Goal: Information Seeking & Learning: Learn about a topic

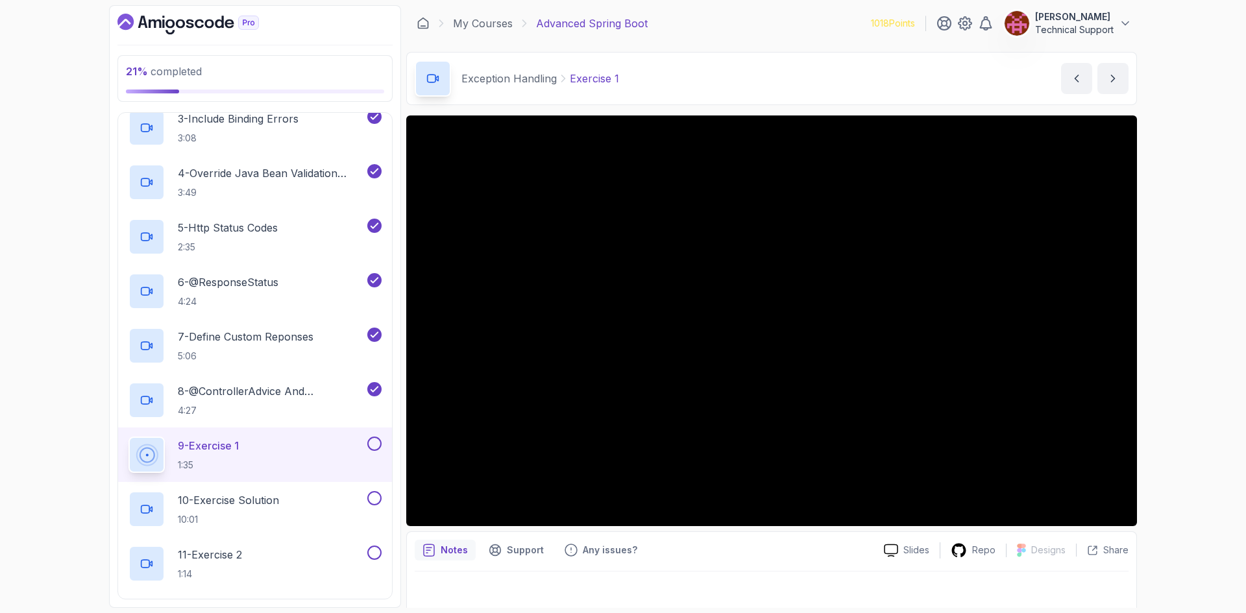
scroll to position [260, 0]
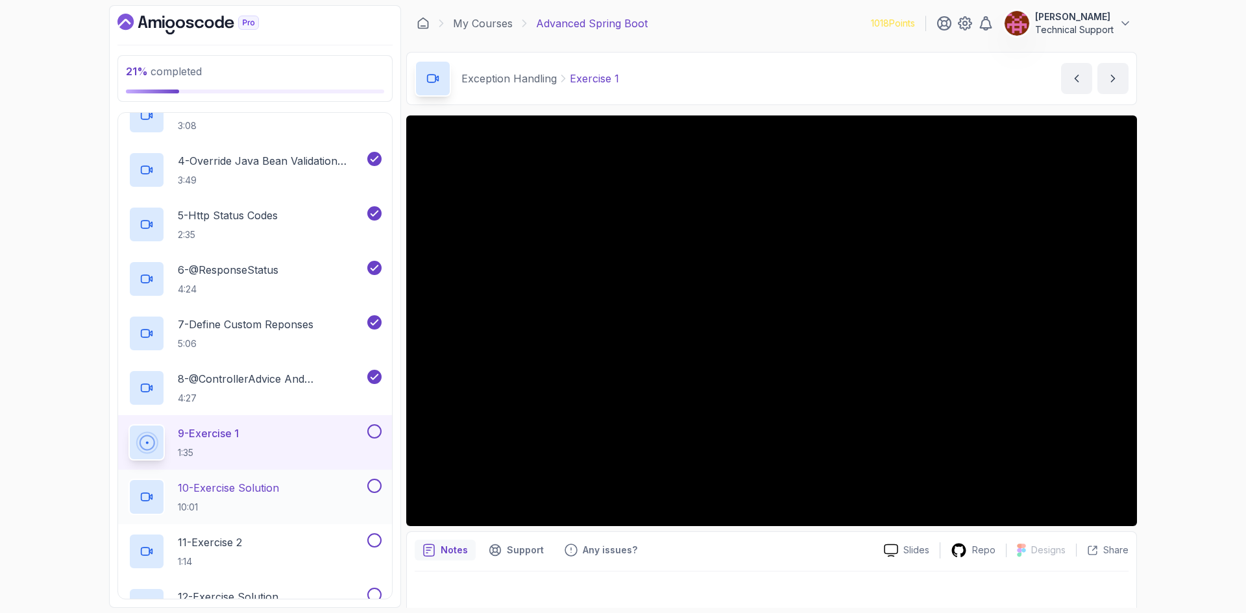
drag, startPoint x: 376, startPoint y: 433, endPoint x: 383, endPoint y: 487, distance: 54.2
click at [376, 433] on button at bounding box center [374, 431] width 14 height 14
click at [291, 499] on div "10 - Exercise Solution 10:01" at bounding box center [246, 497] width 236 height 36
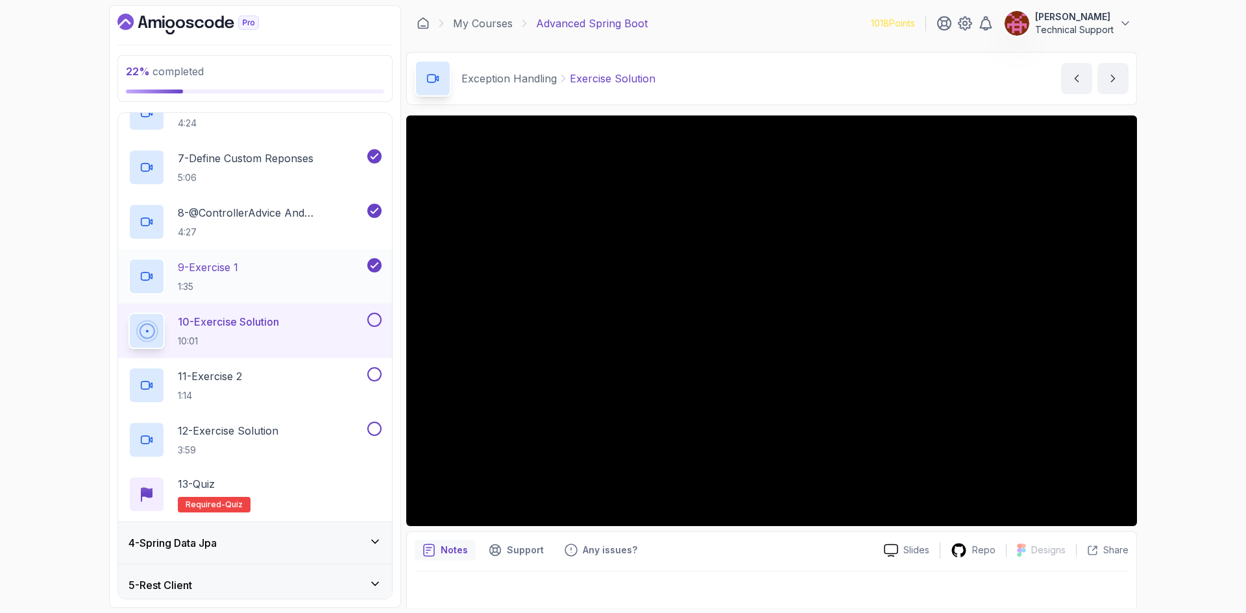
scroll to position [454, 0]
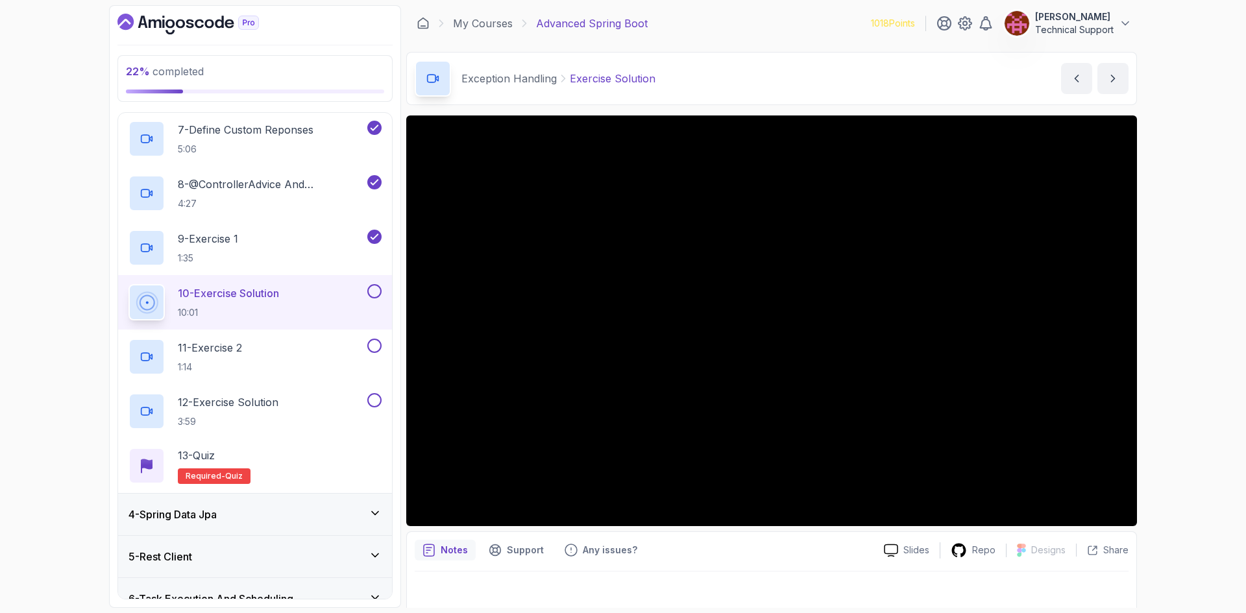
click at [1183, 389] on div "22 % completed 1 - Intro 2 - Java Bean Validation 3 - Exception Handling 1 - We…" at bounding box center [623, 306] width 1246 height 613
click at [1148, 350] on div "22 % completed 1 - Intro 2 - Java Bean Validation 3 - Exception Handling 1 - We…" at bounding box center [623, 306] width 1246 height 613
click at [1160, 356] on div "22 % completed 1 - Intro 2 - Java Bean Validation 3 - Exception Handling 1 - We…" at bounding box center [623, 306] width 1246 height 613
click at [1204, 404] on div "22 % completed 1 - Intro 2 - Java Bean Validation 3 - Exception Handling 1 - We…" at bounding box center [623, 306] width 1246 height 613
click at [1176, 345] on div "22 % completed 1 - Intro 2 - Java Bean Validation 3 - Exception Handling 1 - We…" at bounding box center [623, 306] width 1246 height 613
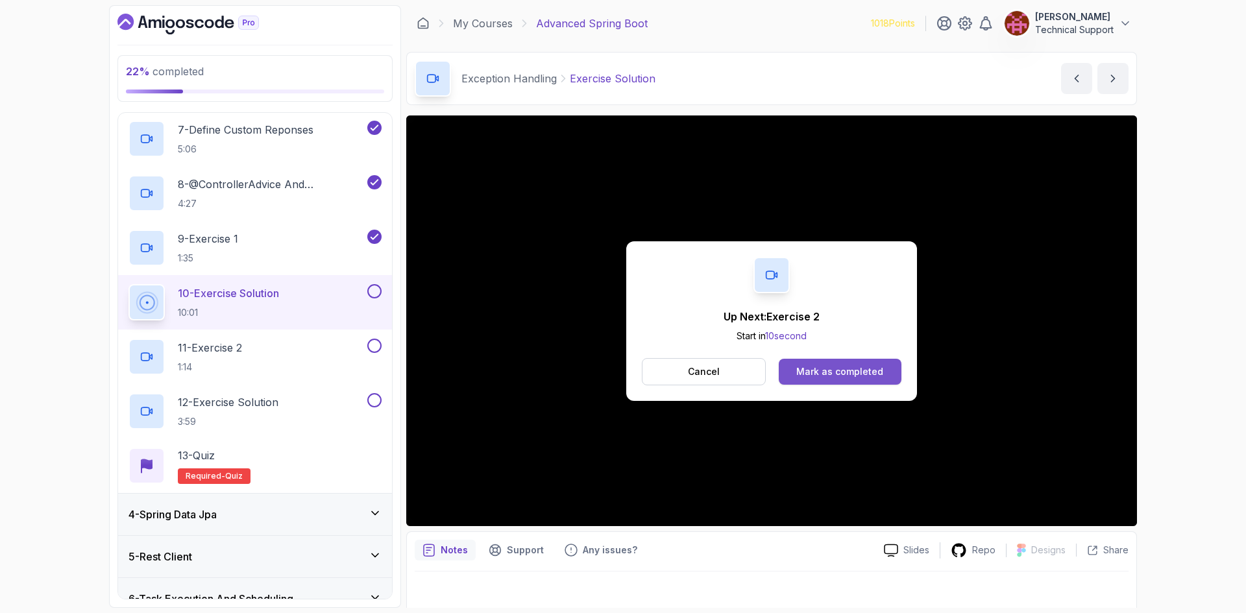
click at [879, 378] on div "Mark as completed" at bounding box center [839, 371] width 87 height 13
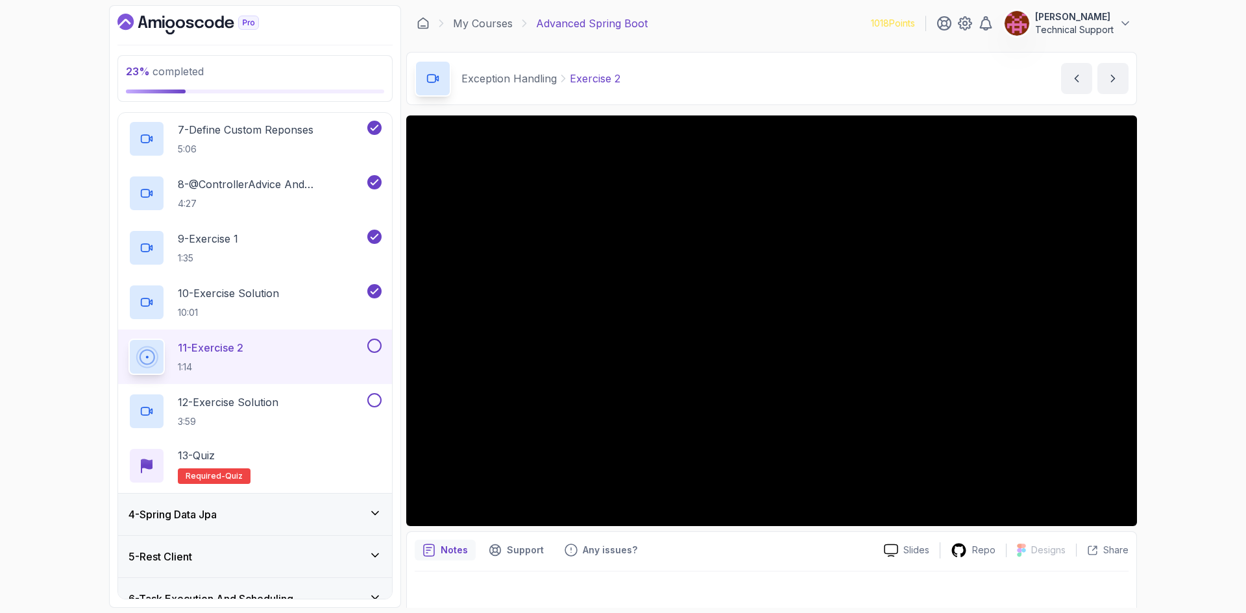
drag, startPoint x: 428, startPoint y: 390, endPoint x: 1164, endPoint y: 376, distance: 736.6
click at [1165, 376] on div "23 % completed 1 - Intro 2 - Java Bean Validation 3 - Exception Handling 1 - We…" at bounding box center [623, 306] width 1246 height 613
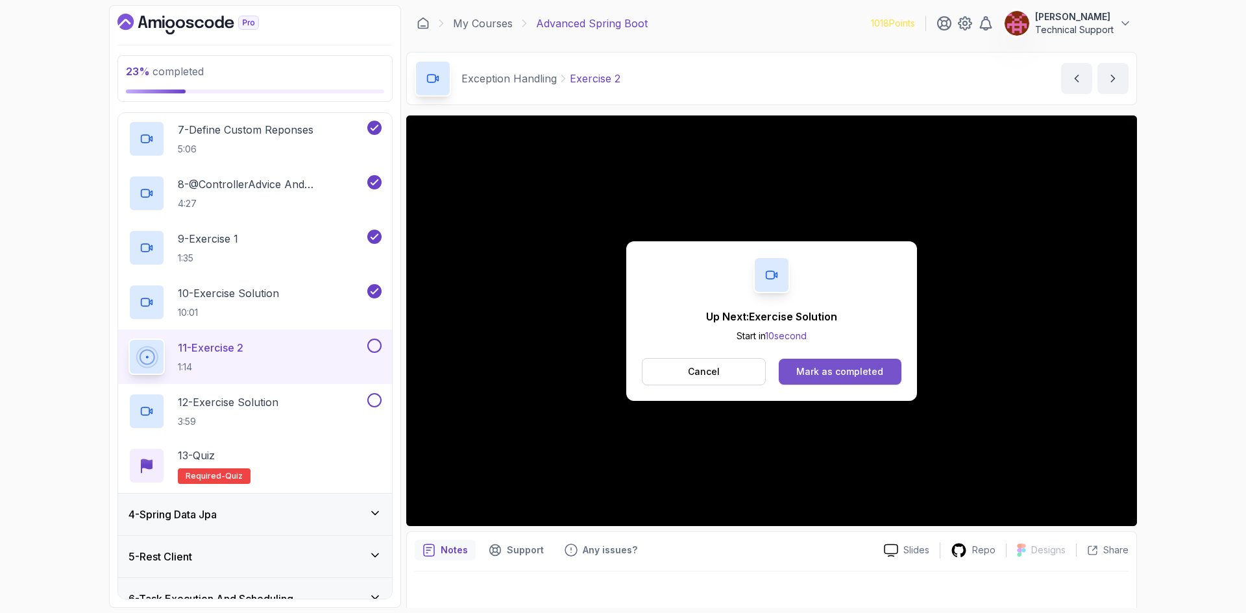
click at [853, 370] on div "Mark as completed" at bounding box center [839, 371] width 87 height 13
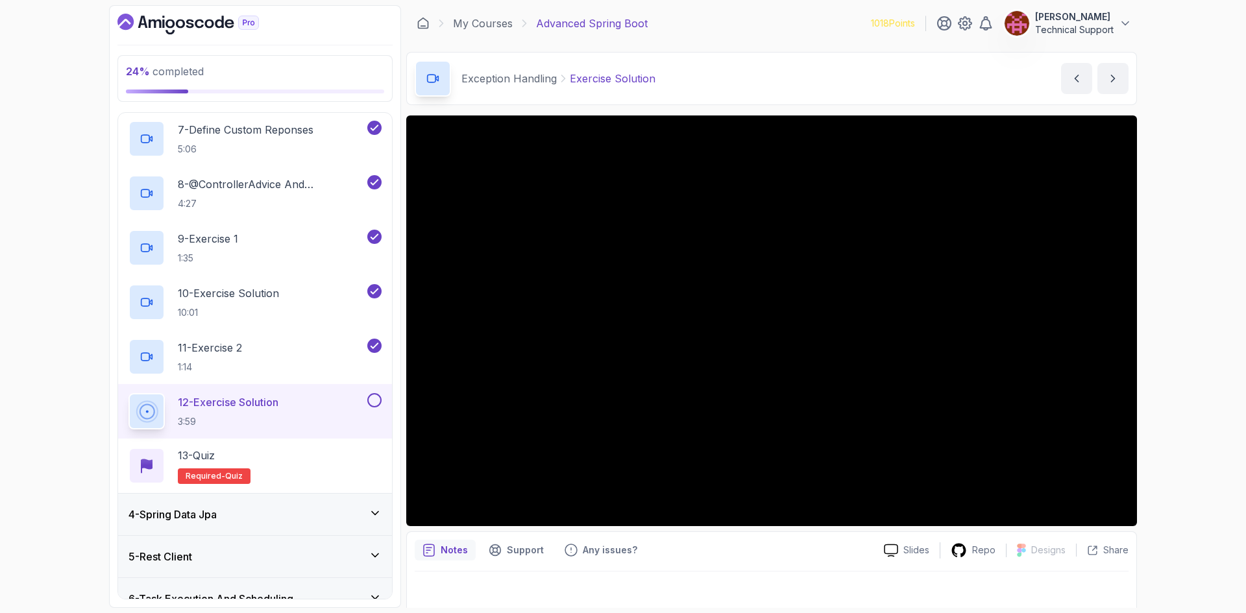
click at [170, 19] on icon "Dashboard" at bounding box center [187, 24] width 141 height 21
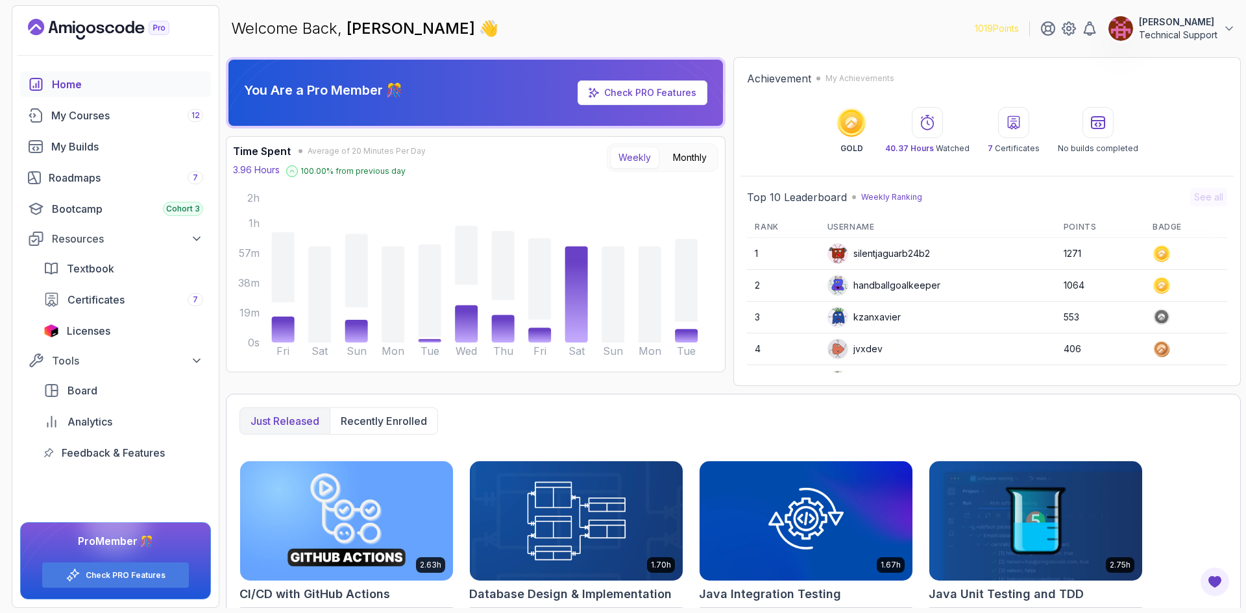
click at [80, 85] on div "Home" at bounding box center [127, 85] width 151 height 16
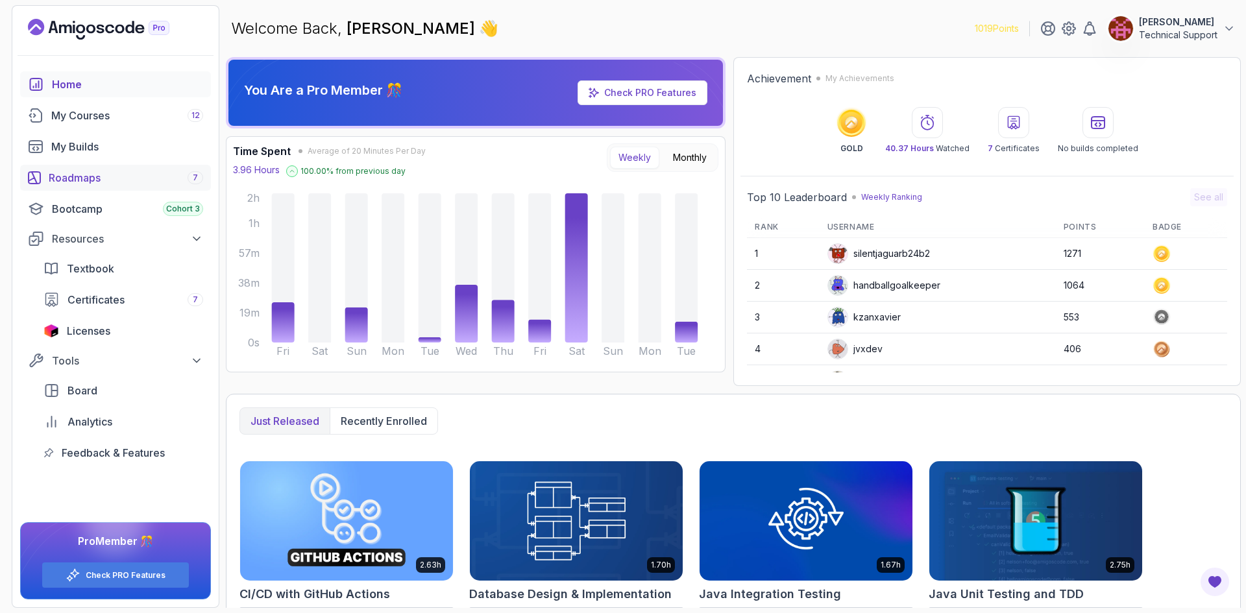
click at [89, 172] on div "Roadmaps 7" at bounding box center [126, 178] width 154 height 16
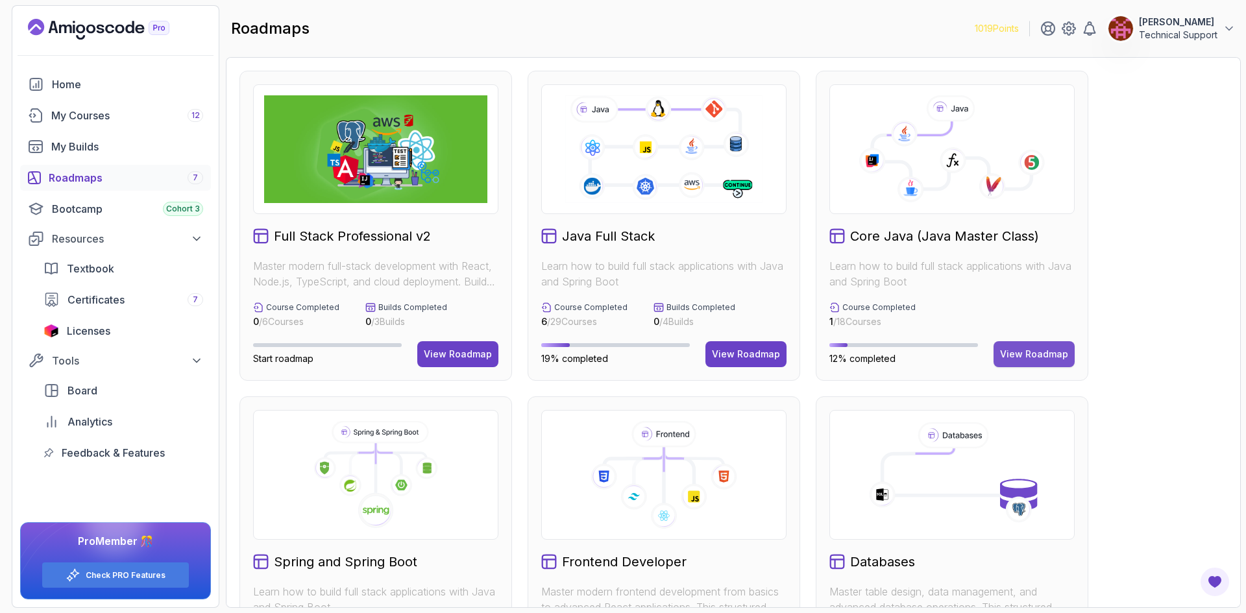
click at [1013, 348] on div "View Roadmap" at bounding box center [1034, 354] width 68 height 13
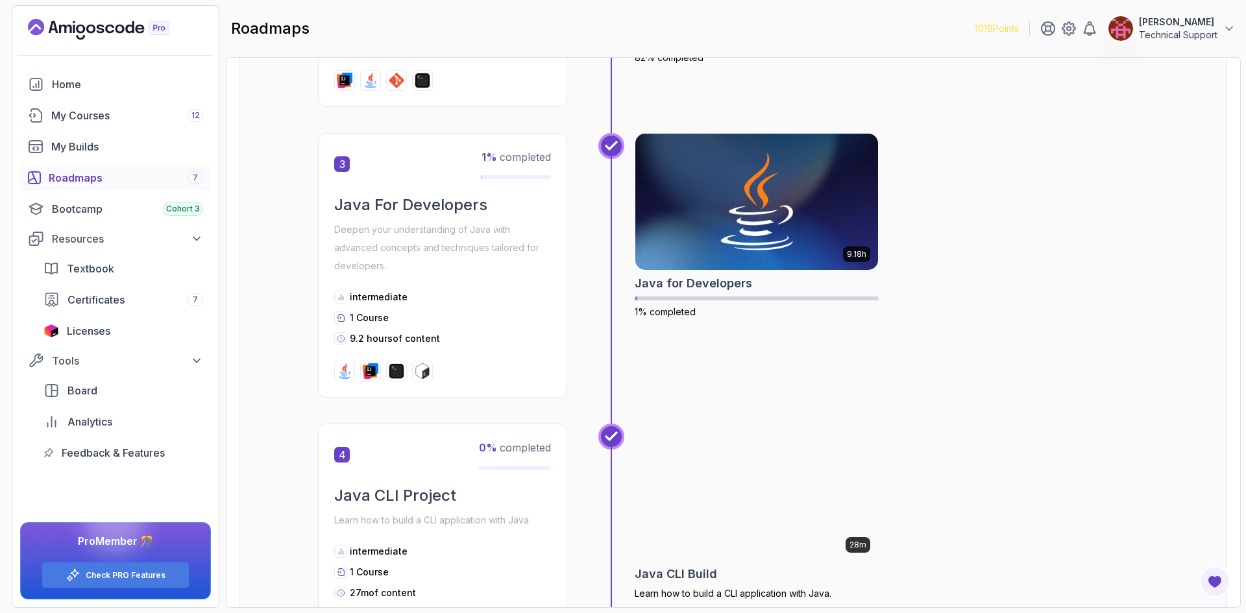
scroll to position [714, 0]
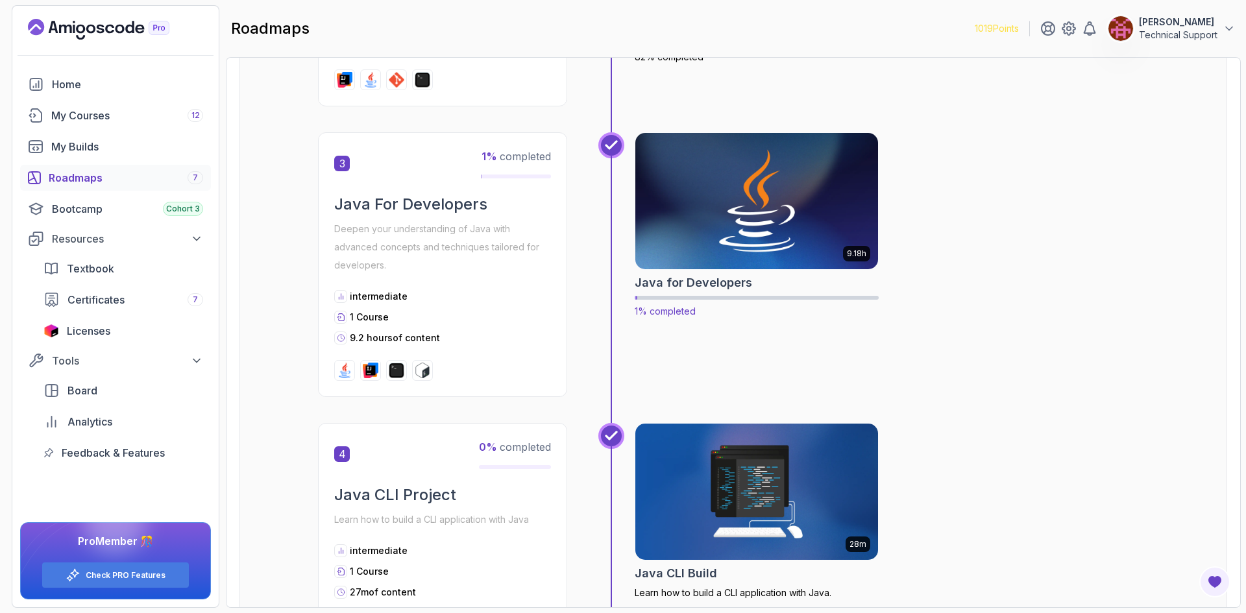
click at [726, 241] on img at bounding box center [756, 201] width 255 height 143
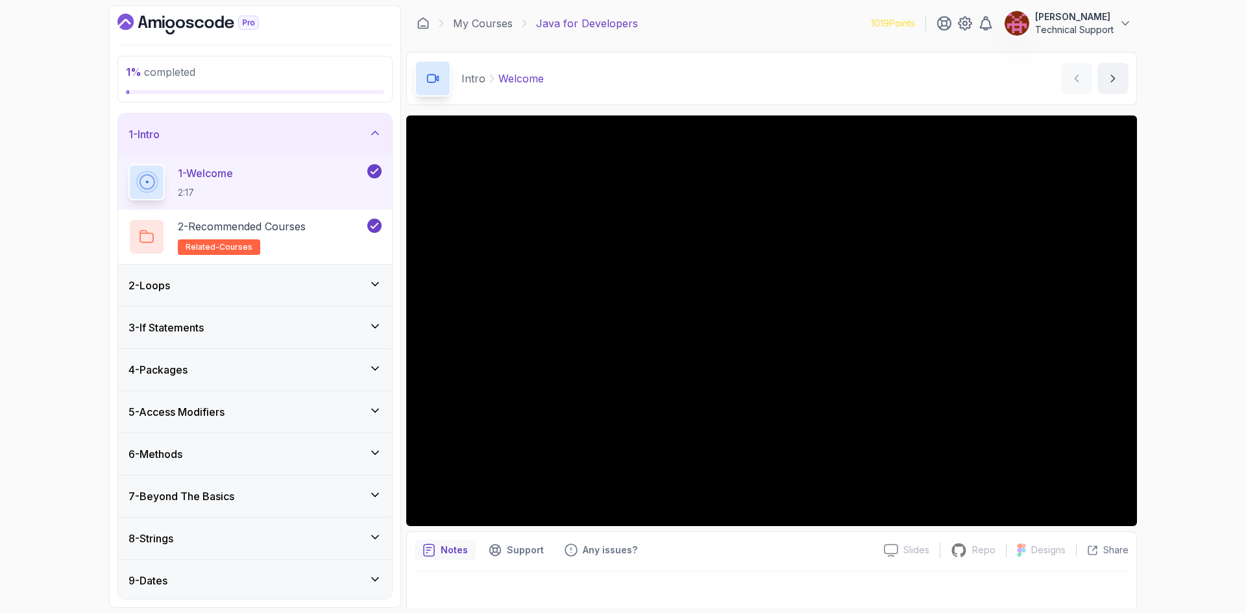
click at [284, 285] on div "2 - Loops" at bounding box center [254, 286] width 253 height 16
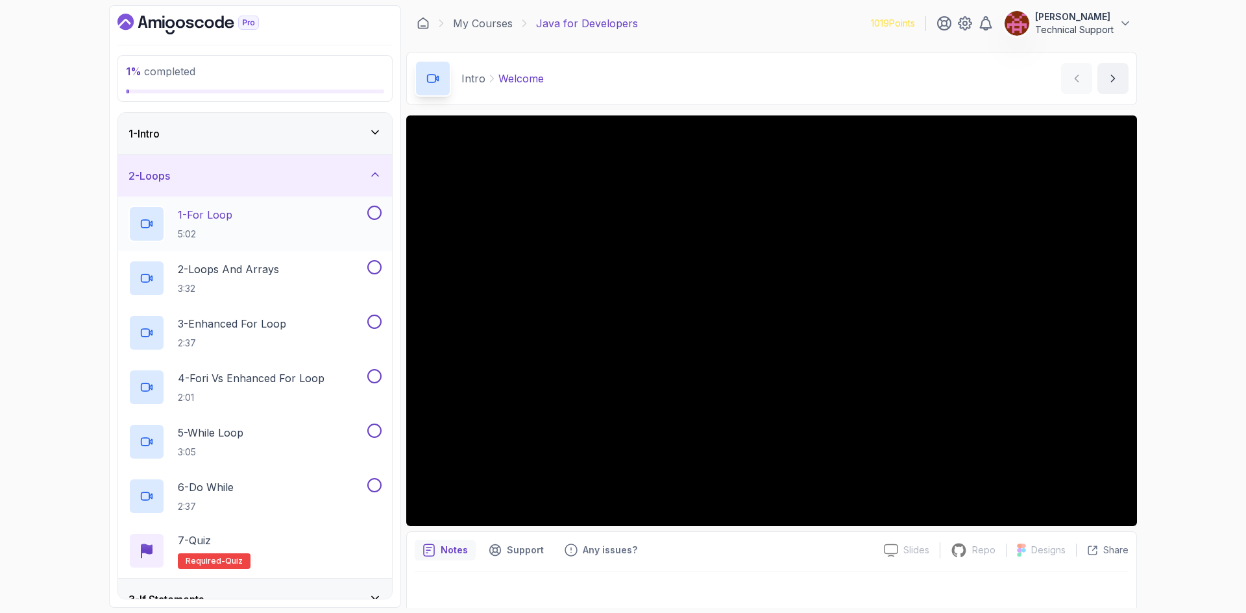
click at [356, 231] on div "1 - For Loop 5:02" at bounding box center [246, 224] width 236 height 36
click at [1145, 434] on div "1 % completed 1 - Intro 2 - Loops 1 - For Loop 5:02 2 - Loops And Arrays 3:32 3…" at bounding box center [623, 306] width 1246 height 613
drag, startPoint x: 1195, startPoint y: 283, endPoint x: 1176, endPoint y: 287, distance: 20.0
click at [1195, 283] on div "1 % completed 1 - Intro 2 - Loops 1 - For Loop 5:02 2 - Loops And Arrays 3:32 3…" at bounding box center [623, 306] width 1246 height 613
click at [1216, 328] on div "1 % completed 1 - Intro 2 - Loops 1 - For Loop 5:02 2 - Loops And Arrays 3:32 3…" at bounding box center [623, 306] width 1246 height 613
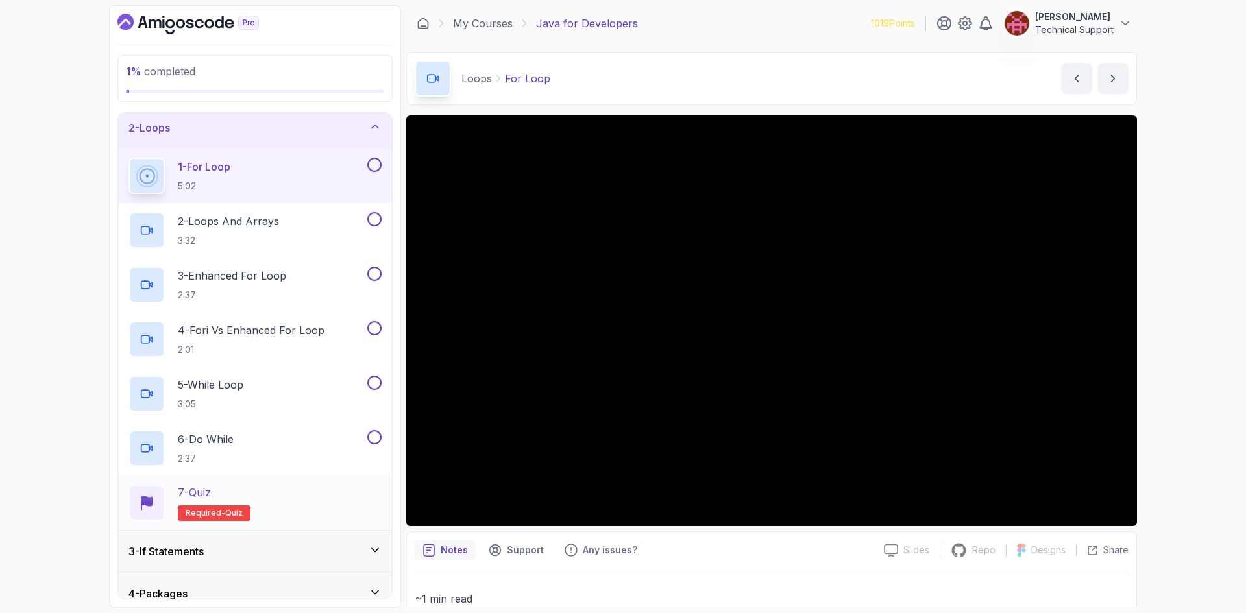
scroll to position [47, 0]
click at [1155, 334] on div "1 % completed 1 - Intro 2 - Loops 1 - For Loop 5:02 2 - Loops And Arrays 3:32 3…" at bounding box center [623, 306] width 1246 height 613
click at [1162, 326] on div "1 % completed 1 - Intro 2 - Loops 1 - For Loop 5:02 2 - Loops And Arrays 3:32 3…" at bounding box center [623, 306] width 1246 height 613
click at [1193, 331] on div "1 % completed 1 - Intro 2 - Loops 1 - For Loop 5:02 2 - Loops And Arrays 3:32 3…" at bounding box center [623, 306] width 1246 height 613
click at [1185, 313] on div "1 % completed 1 - Intro 2 - Loops 1 - For Loop 5:02 2 - Loops And Arrays 3:32 3…" at bounding box center [623, 306] width 1246 height 613
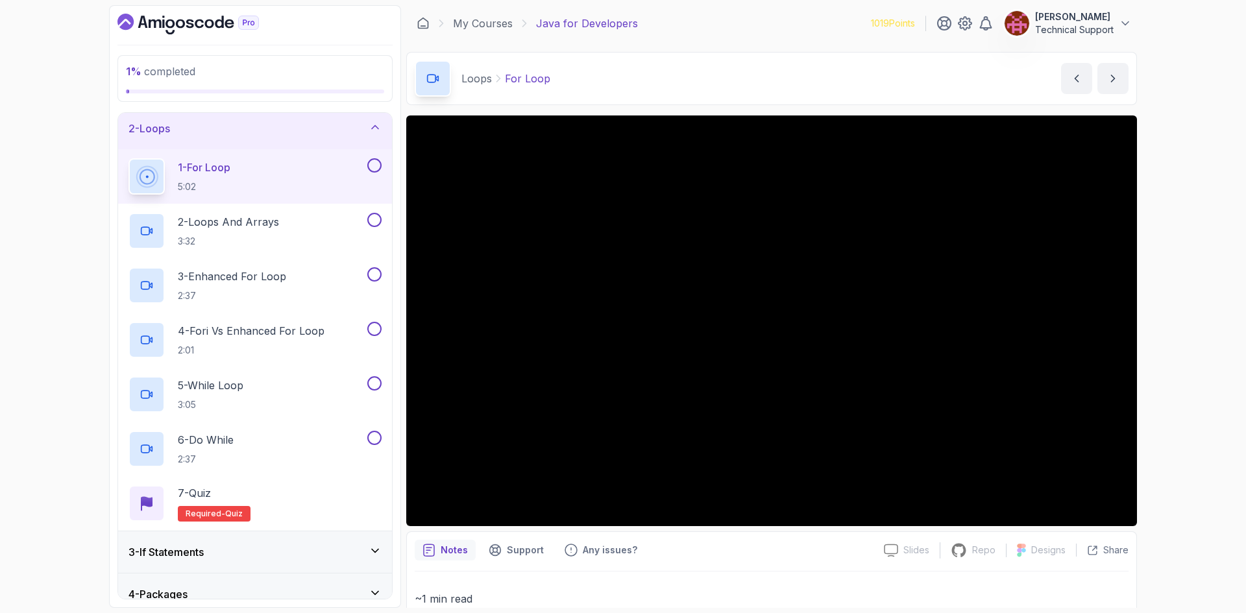
click at [1164, 397] on div "1 % completed 1 - Intro 2 - Loops 1 - For Loop 5:02 2 - Loops And Arrays 3:32 3…" at bounding box center [623, 306] width 1246 height 613
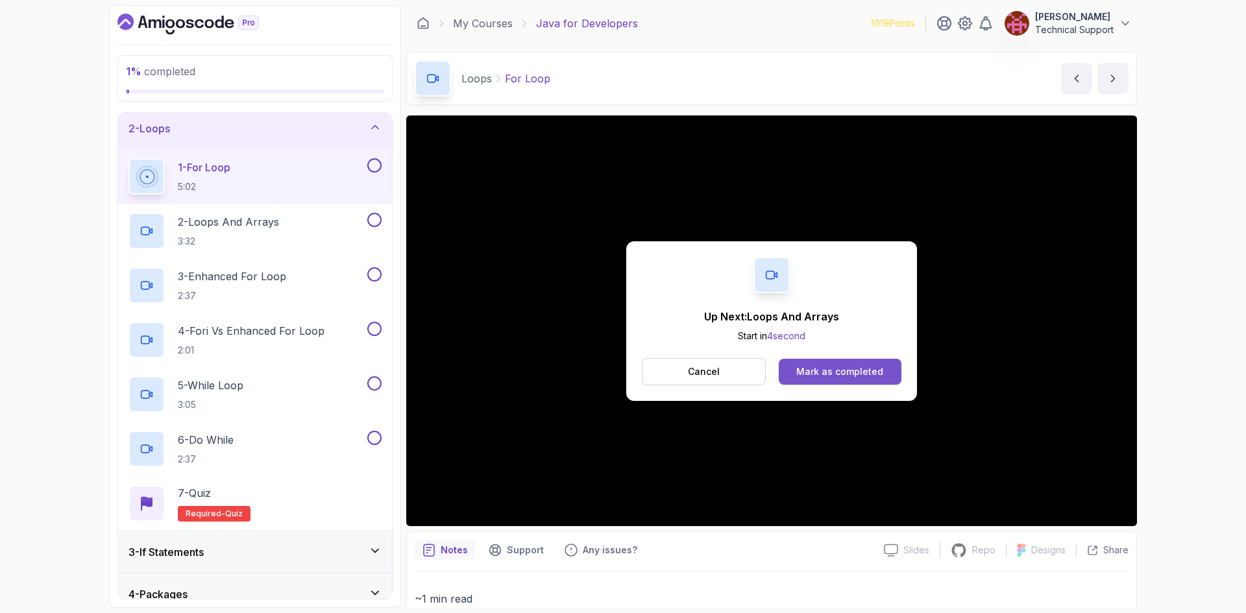
click at [813, 377] on div "Mark as completed" at bounding box center [839, 371] width 87 height 13
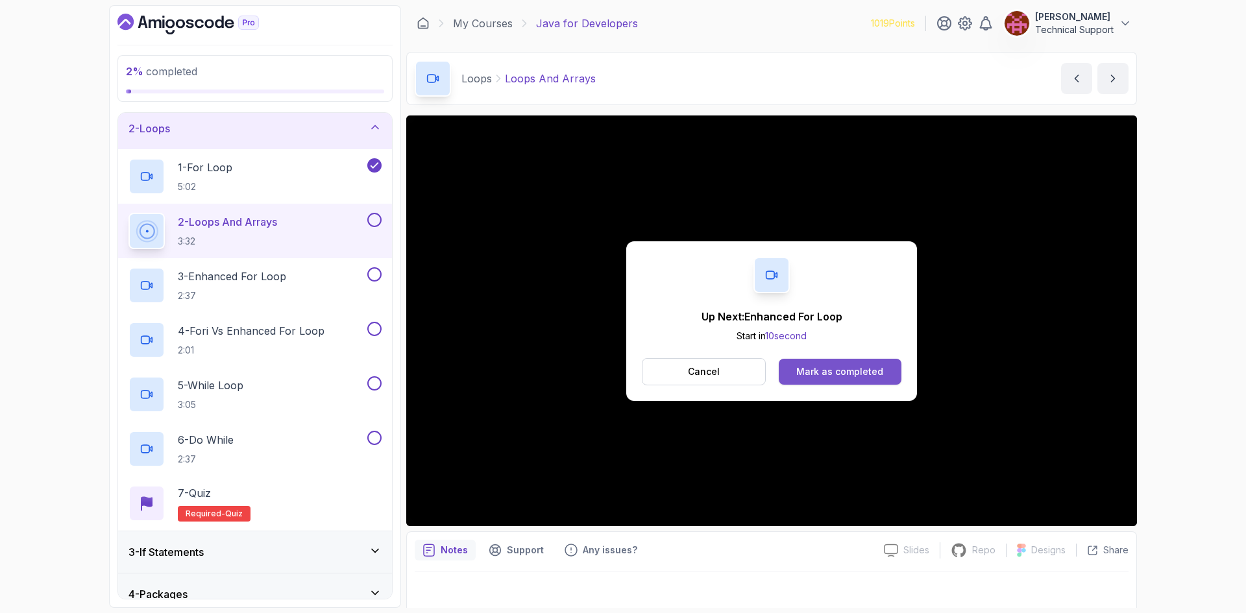
click at [850, 367] on div "Mark as completed" at bounding box center [839, 371] width 87 height 13
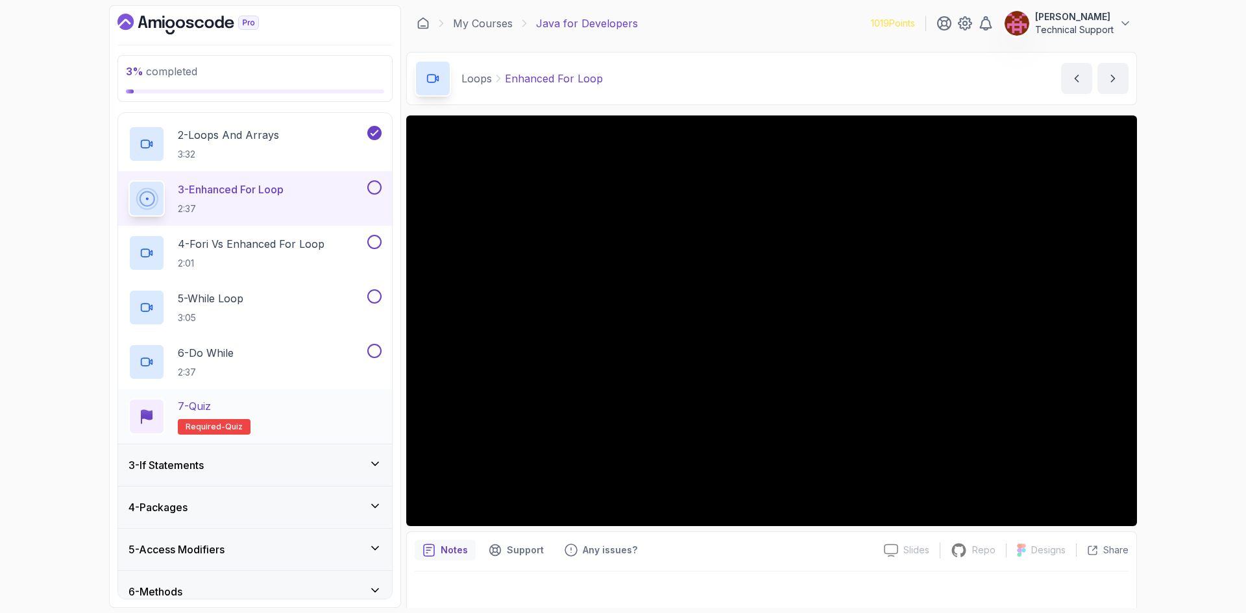
scroll to position [112, 0]
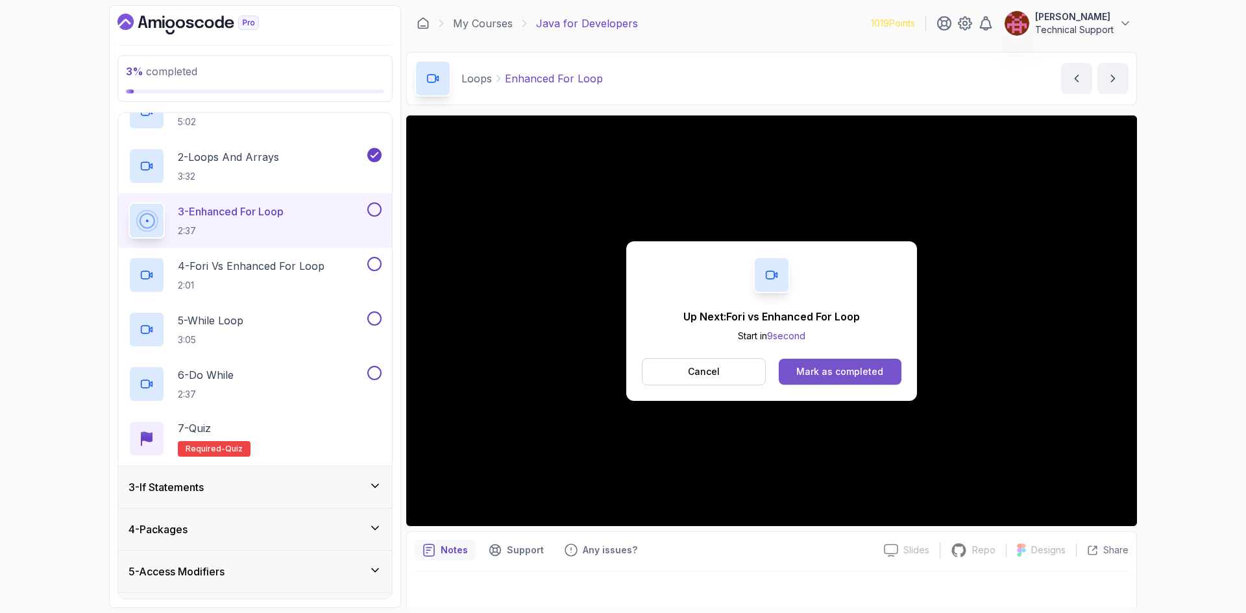
click at [814, 371] on div "Mark as completed" at bounding box center [839, 371] width 87 height 13
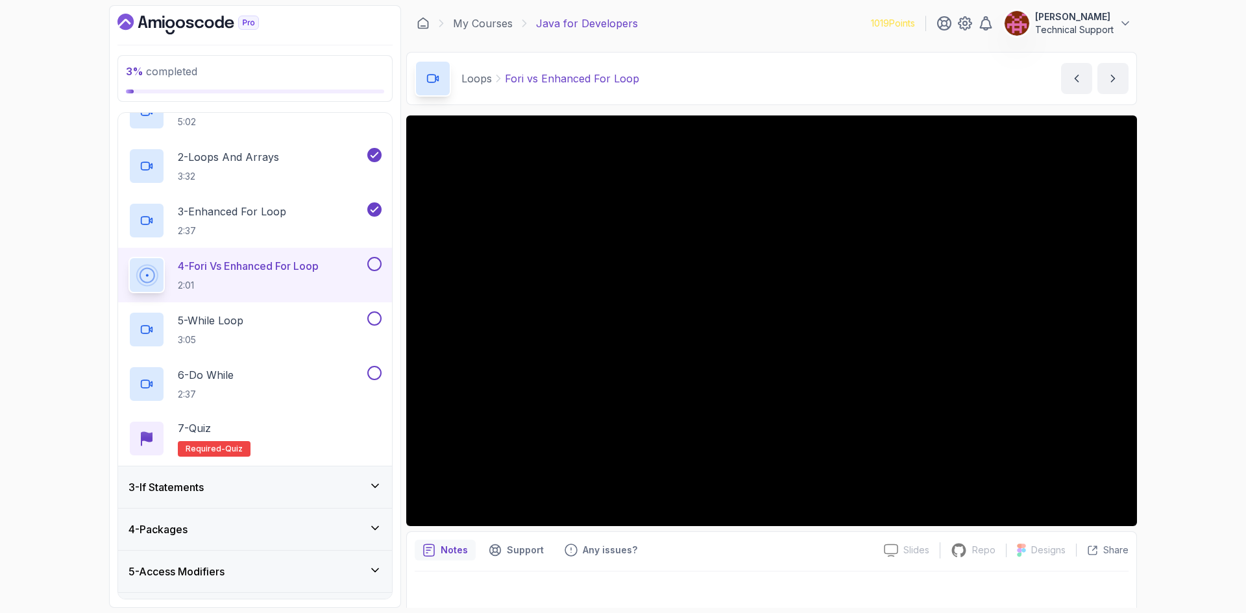
drag, startPoint x: 1136, startPoint y: 345, endPoint x: 1214, endPoint y: 374, distance: 83.4
click at [1214, 374] on div "3 % completed 1 - Intro 2 - Loops 1 - For Loop 5:02 2 - Loops And Arrays 3:32 3…" at bounding box center [623, 306] width 1246 height 613
click at [1197, 367] on div "3 % completed 1 - Intro 2 - Loops 1 - For Loop 5:02 2 - Loops And Arrays 3:32 3…" at bounding box center [623, 306] width 1246 height 613
click at [1170, 349] on div "3 % completed 1 - Intro 2 - Loops 1 - For Loop 5:02 2 - Loops And Arrays 3:32 3…" at bounding box center [623, 306] width 1246 height 613
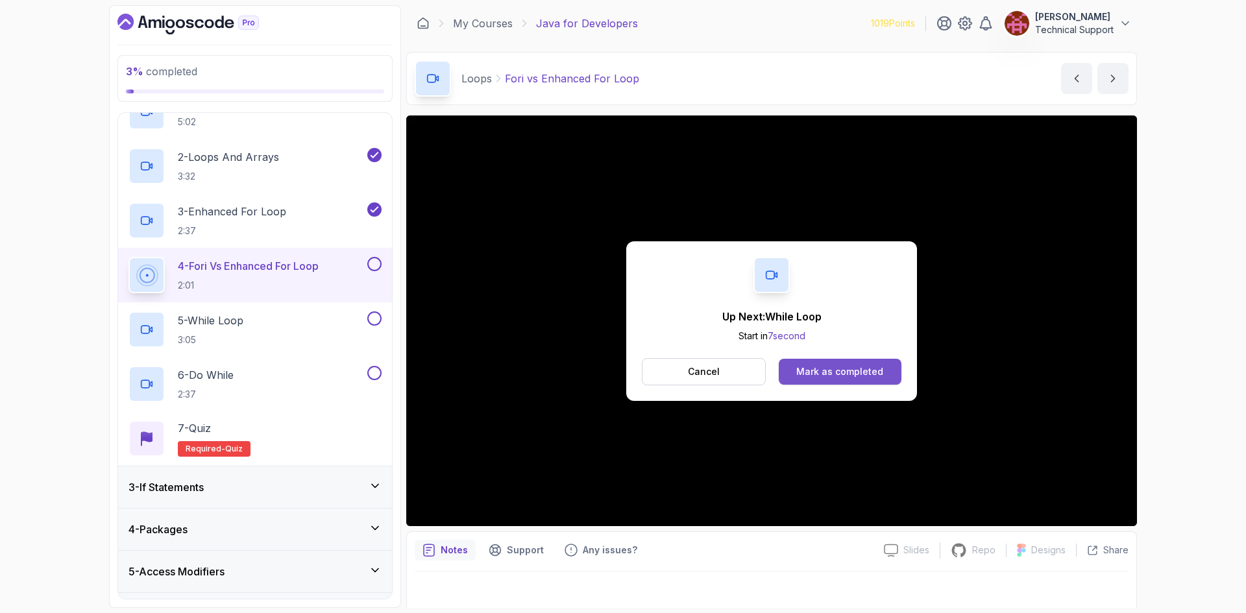
click at [827, 370] on div "Mark as completed" at bounding box center [839, 371] width 87 height 13
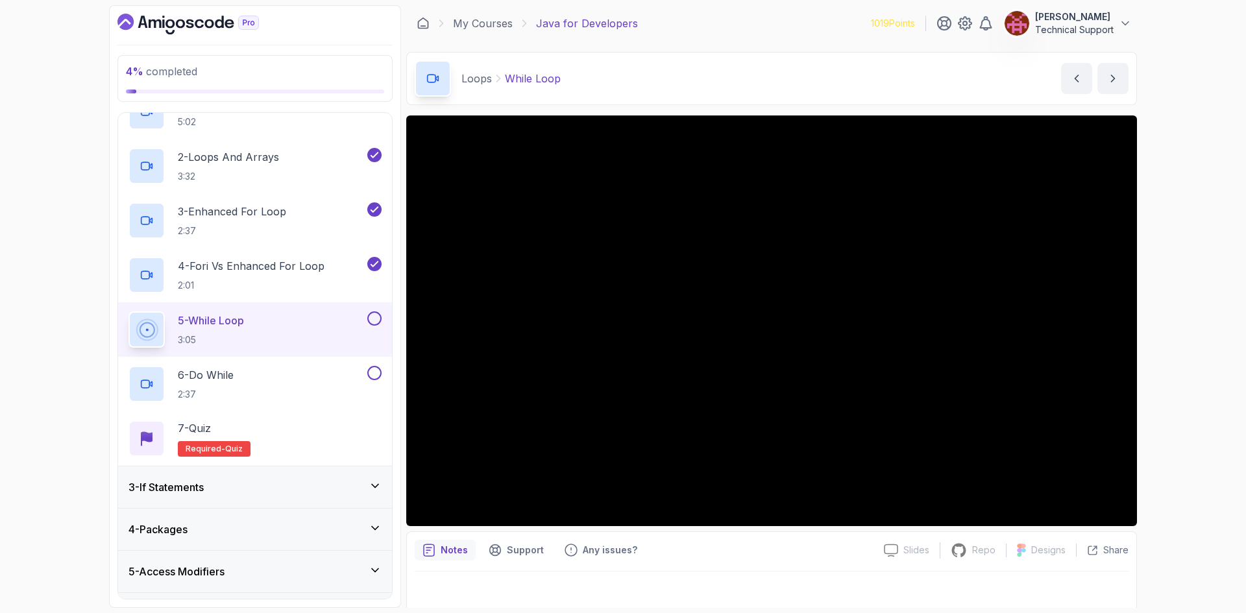
drag, startPoint x: 415, startPoint y: 513, endPoint x: 1205, endPoint y: 396, distance: 798.3
click at [1205, 396] on div "4 % completed 1 - Intro 2 - Loops 1 - For Loop 5:02 2 - Loops And Arrays 3:32 3…" at bounding box center [623, 306] width 1246 height 613
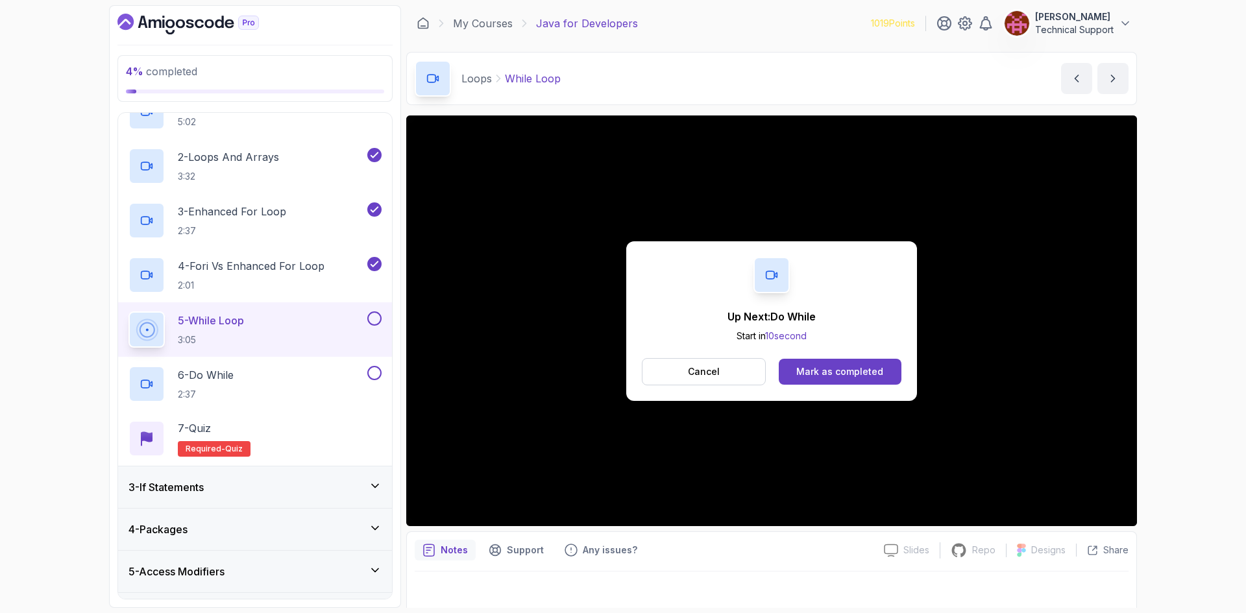
drag, startPoint x: 803, startPoint y: 366, endPoint x: 204, endPoint y: 343, distance: 599.4
click at [803, 366] on div "Mark as completed" at bounding box center [839, 371] width 87 height 13
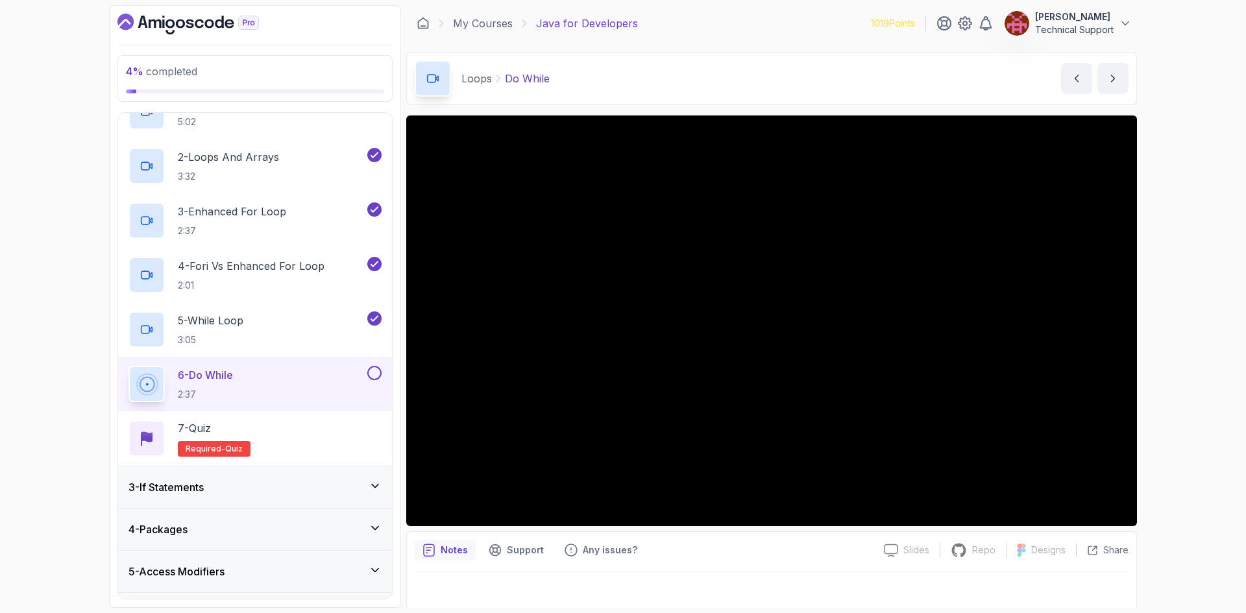
click at [374, 378] on button at bounding box center [374, 373] width 14 height 14
click at [317, 437] on div "7 - Quiz Required- quiz" at bounding box center [254, 438] width 253 height 36
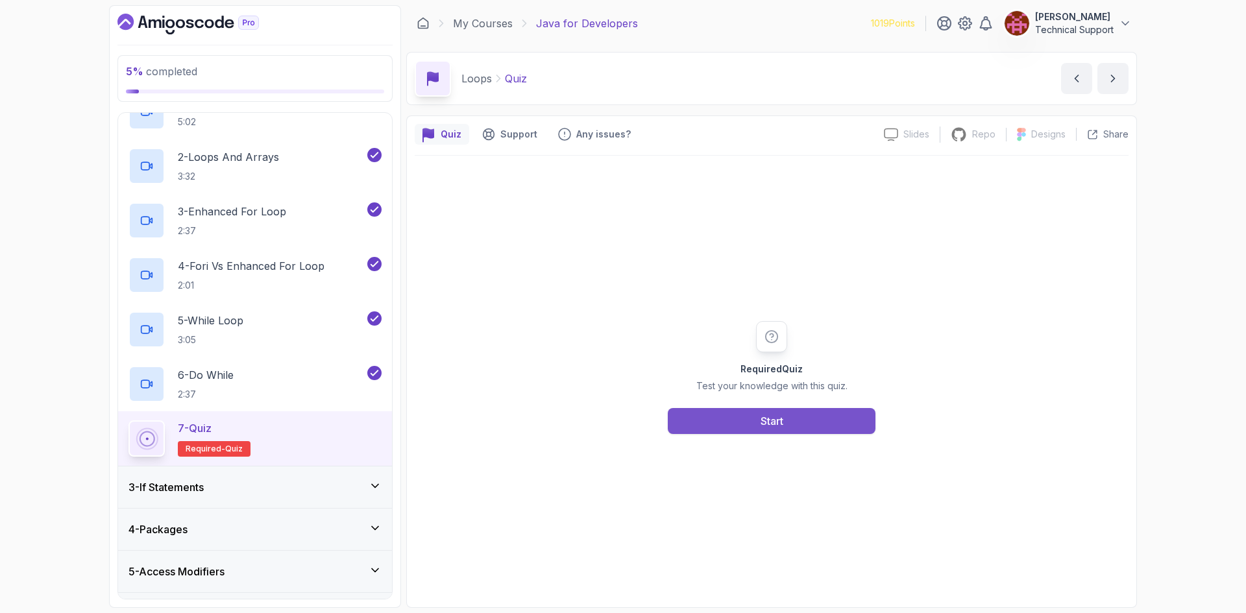
click at [725, 426] on button "Start" at bounding box center [772, 421] width 208 height 26
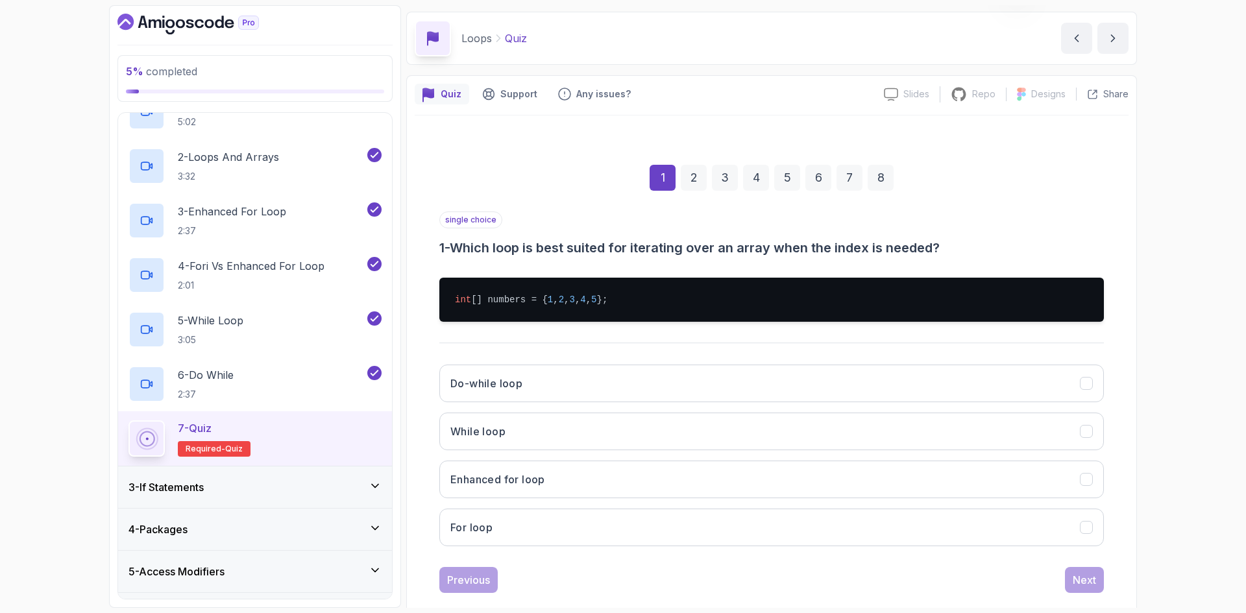
scroll to position [62, 0]
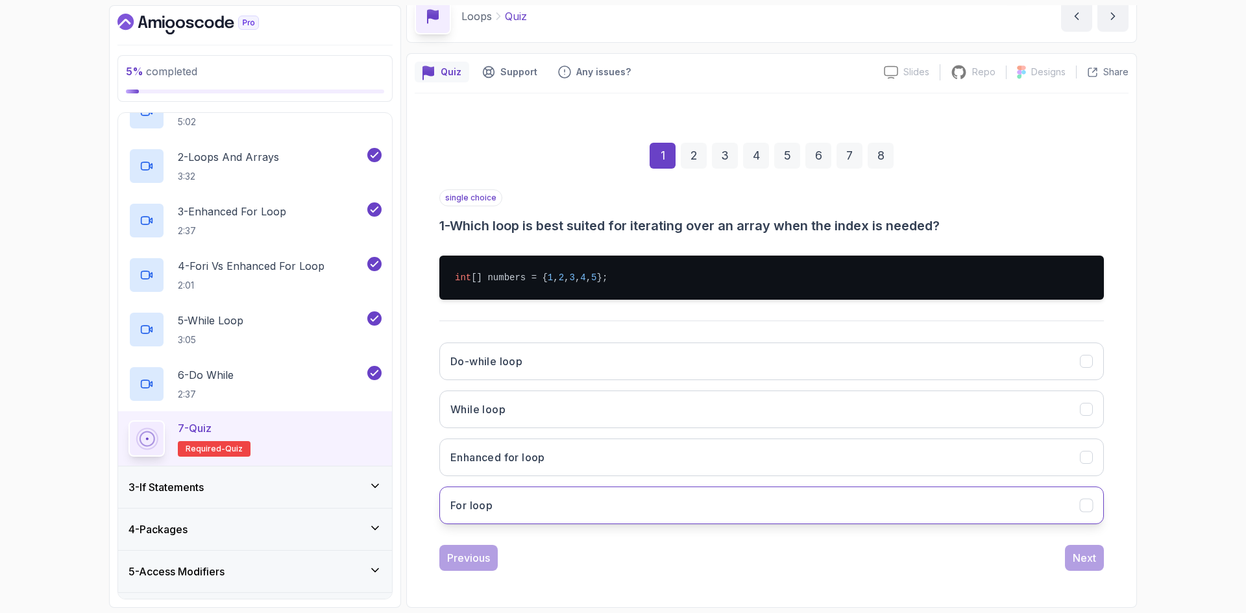
drag, startPoint x: 516, startPoint y: 498, endPoint x: 587, endPoint y: 518, distance: 73.4
click at [516, 499] on button "For loop" at bounding box center [771, 506] width 664 height 38
click at [1079, 559] on div "Next" at bounding box center [1084, 558] width 23 height 16
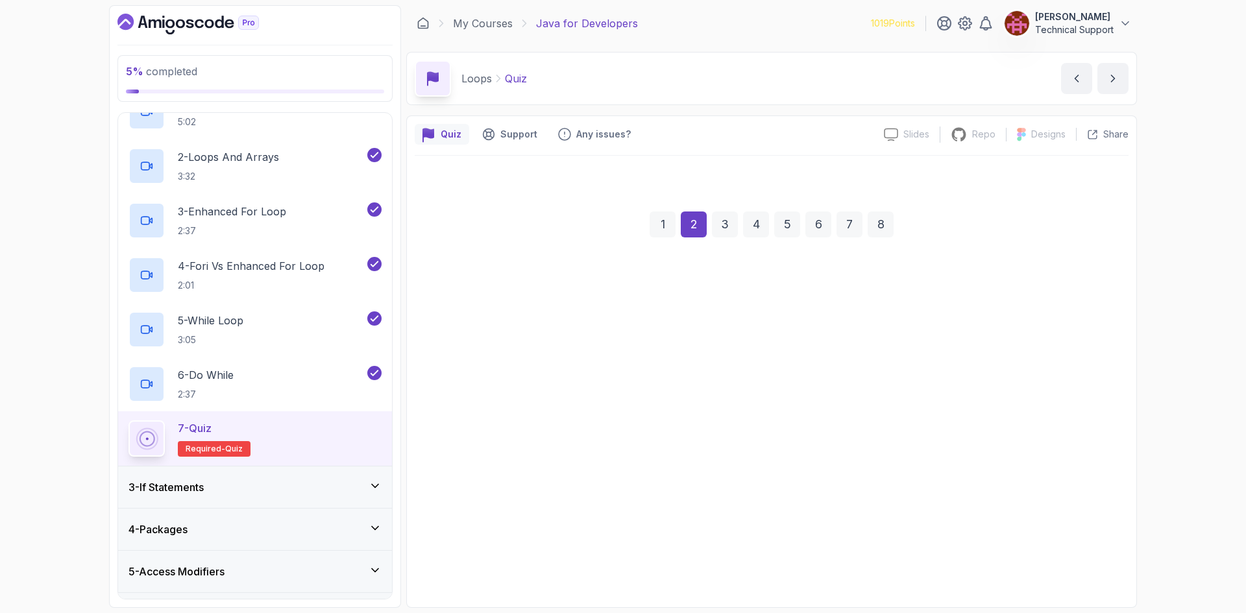
scroll to position [0, 0]
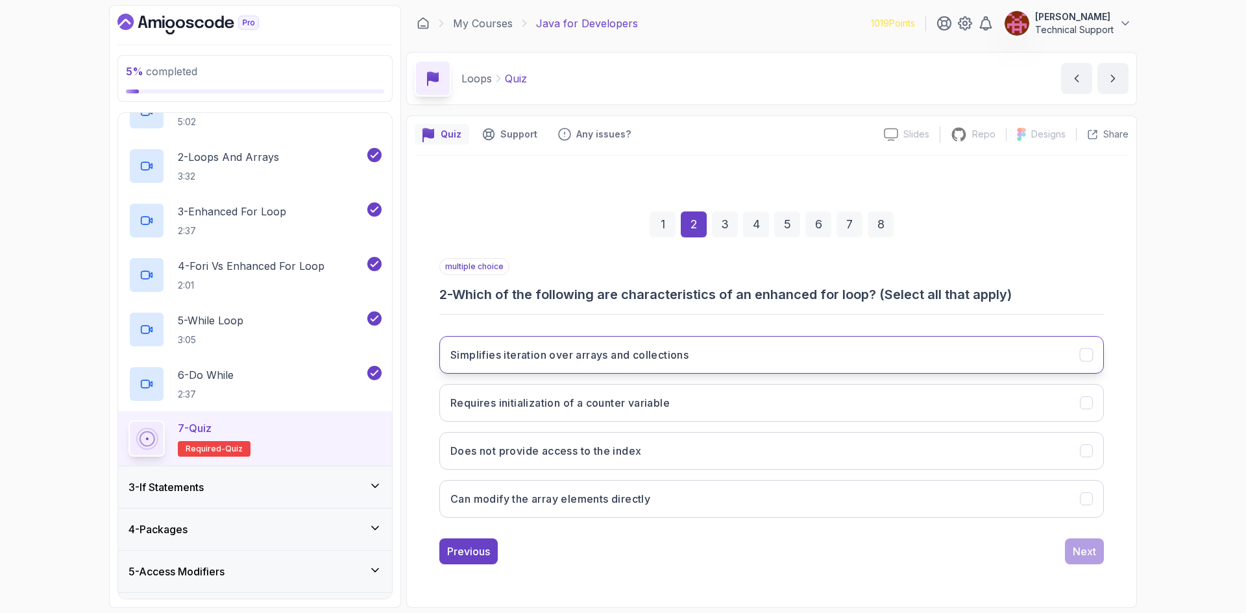
click at [594, 356] on h3 "Simplifies iteration over arrays and collections" at bounding box center [569, 355] width 238 height 16
click at [578, 457] on h3 "Does not provide access to the index" at bounding box center [545, 451] width 191 height 16
click at [1082, 546] on div "Next" at bounding box center [1084, 552] width 23 height 16
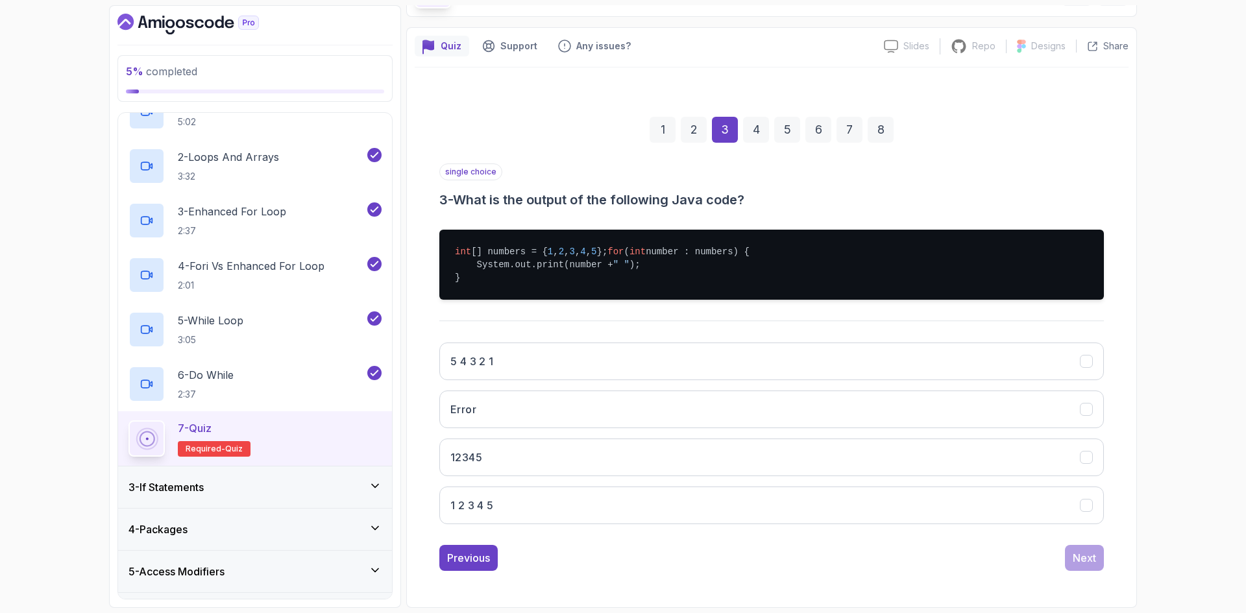
scroll to position [101, 0]
click at [565, 359] on button "5 4 3 2 1" at bounding box center [771, 362] width 664 height 38
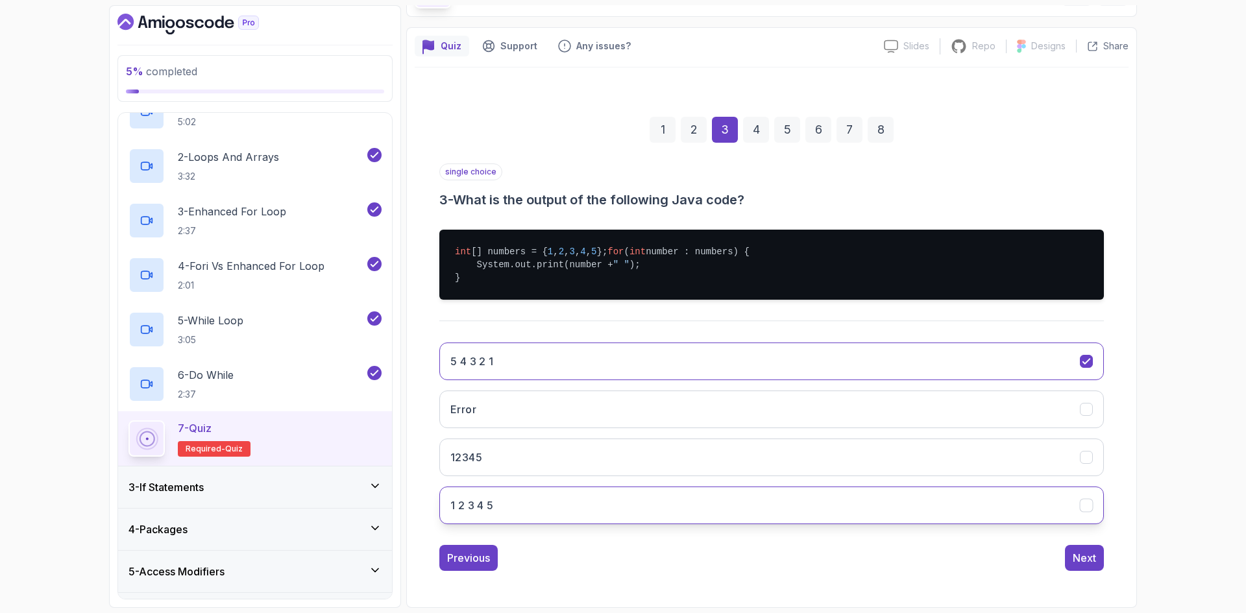
click at [531, 498] on button "1 2 3 4 5" at bounding box center [771, 506] width 664 height 38
click at [1078, 563] on div "Next" at bounding box center [1084, 558] width 23 height 16
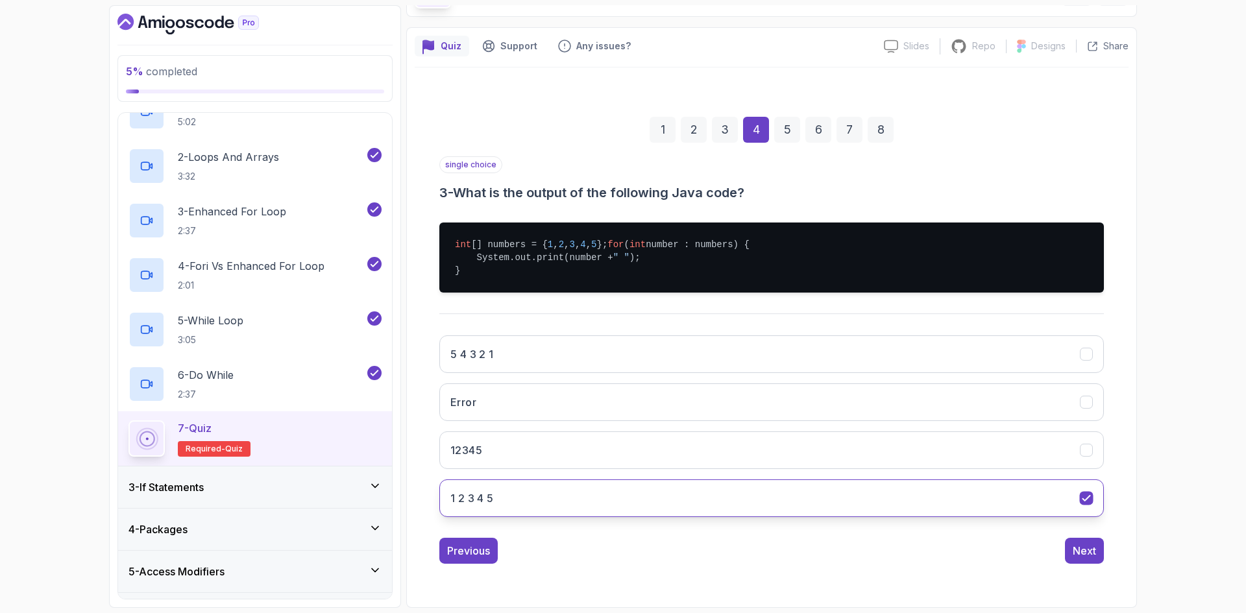
scroll to position [0, 0]
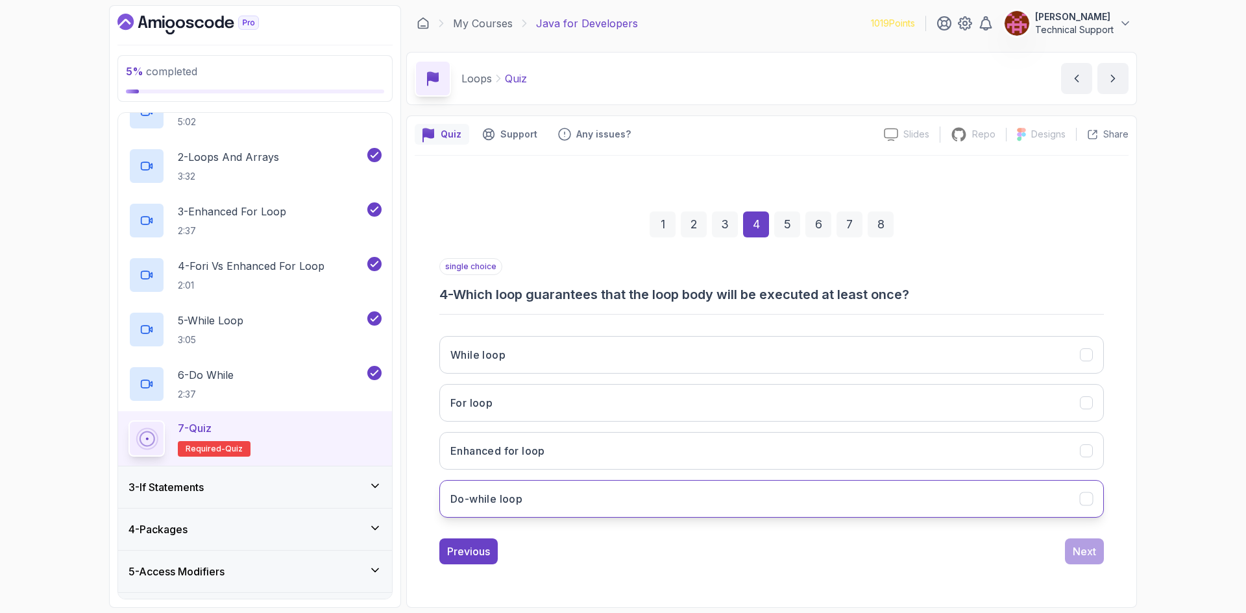
click at [583, 487] on button "Do-while loop" at bounding box center [771, 499] width 664 height 38
click at [1075, 550] on div "Next" at bounding box center [1084, 552] width 23 height 16
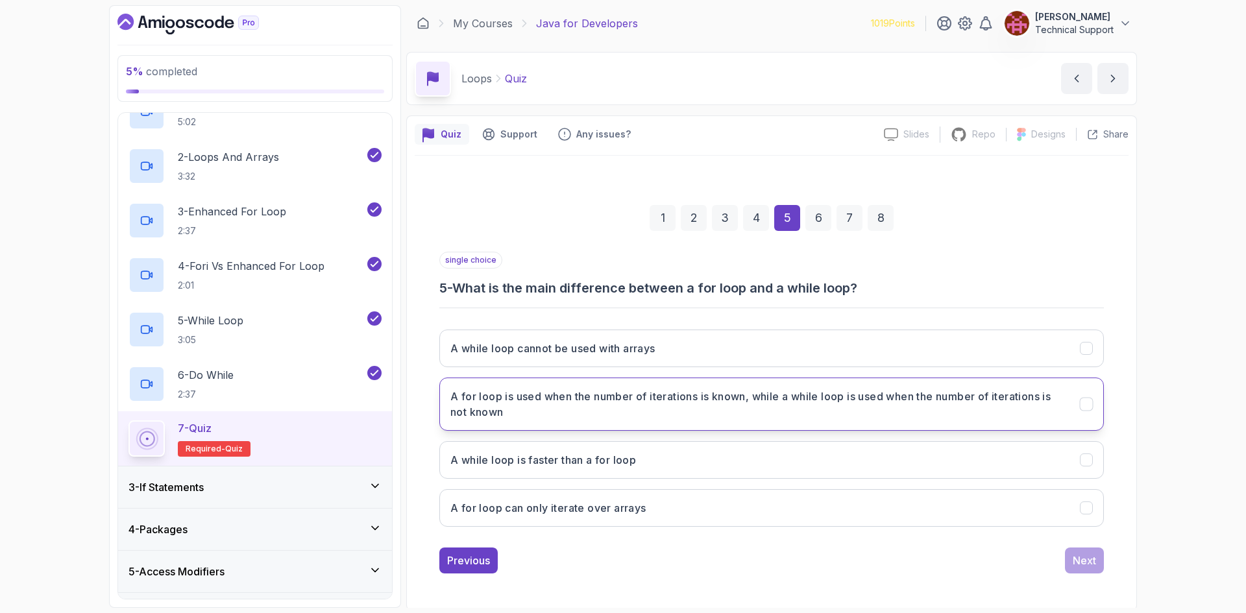
scroll to position [3, 0]
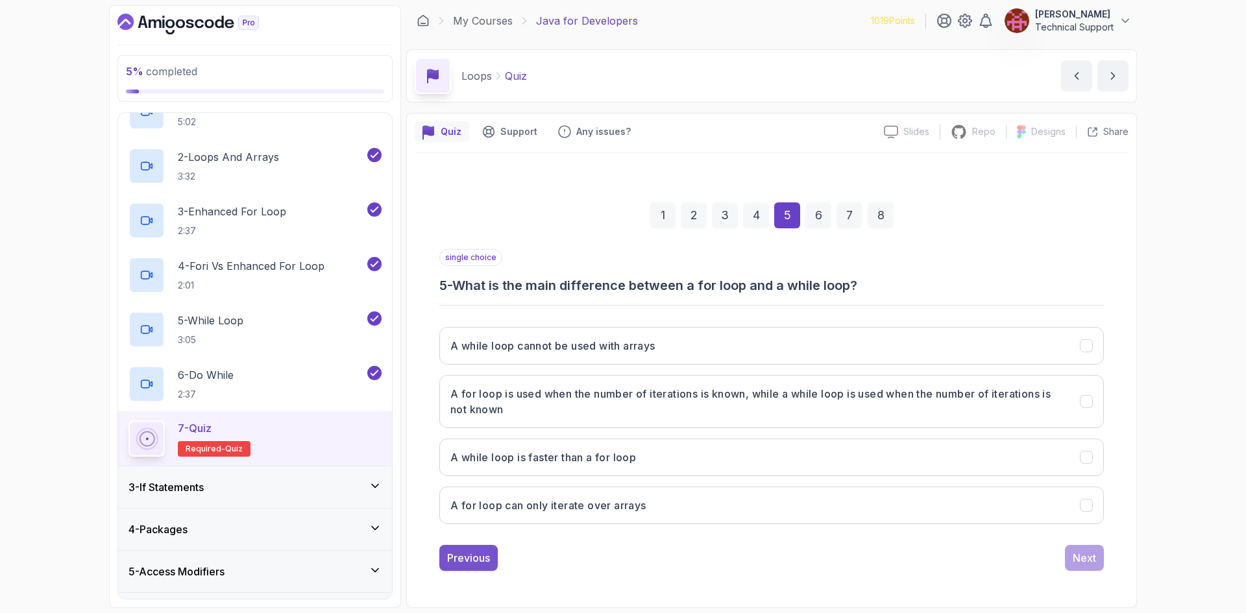
click at [487, 567] on button "Previous" at bounding box center [468, 558] width 58 height 26
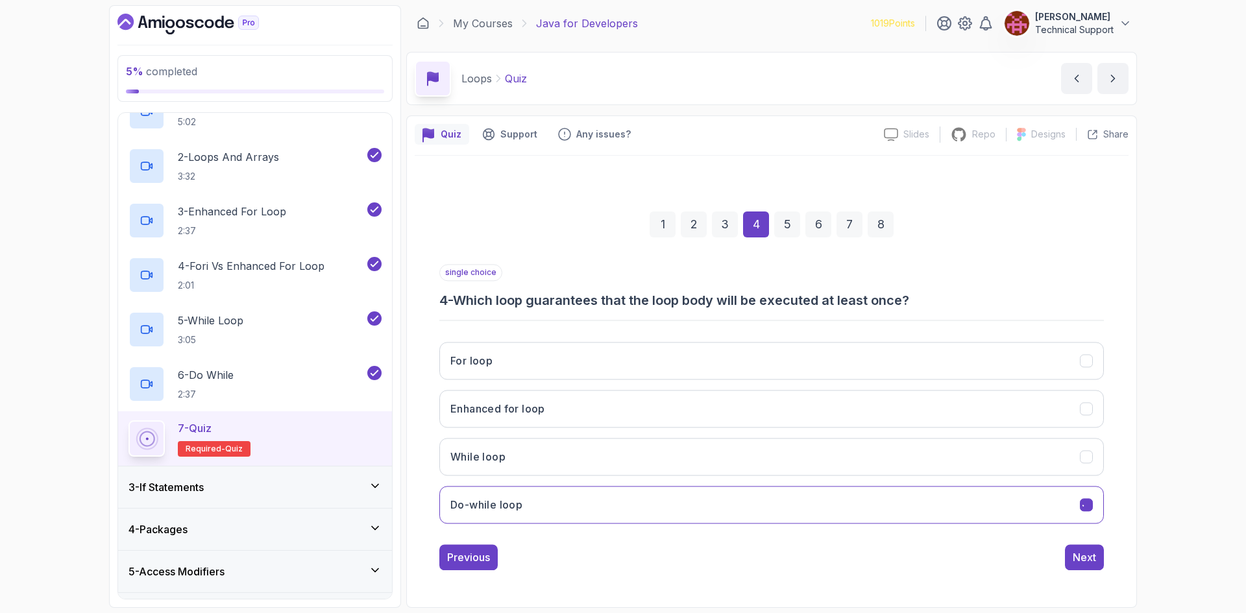
scroll to position [0, 0]
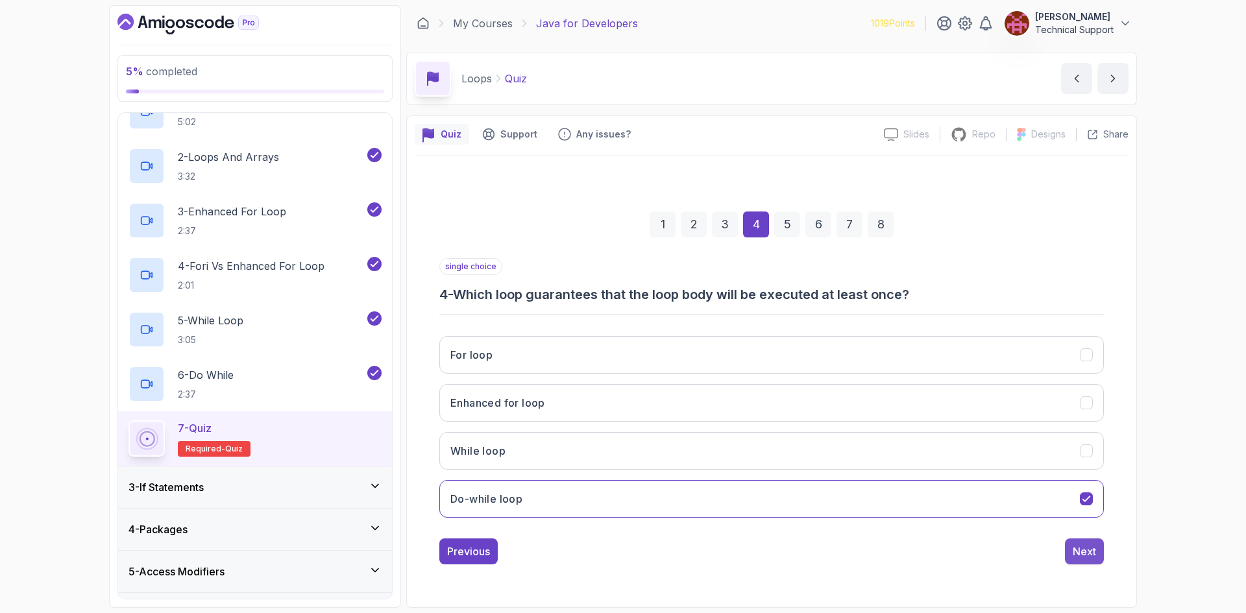
click at [1082, 553] on div "Next" at bounding box center [1084, 552] width 23 height 16
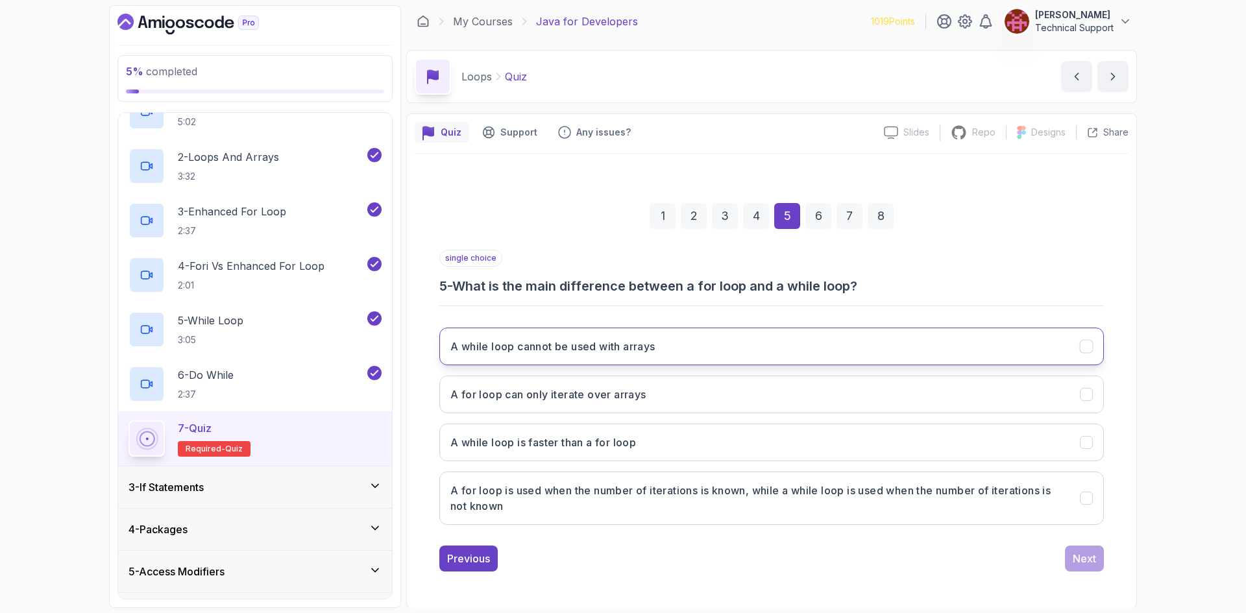
scroll to position [3, 0]
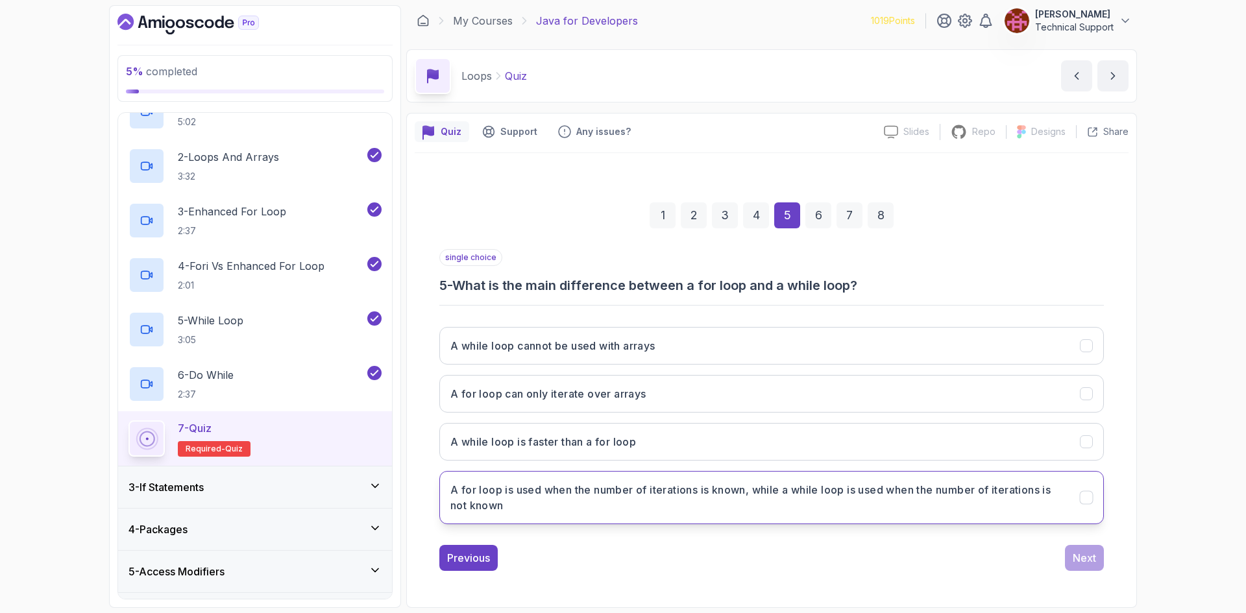
click at [703, 509] on h3 "A for loop is used when the number of iterations is known, while a while loop i…" at bounding box center [757, 497] width 614 height 31
click at [1080, 565] on div "Next" at bounding box center [1084, 558] width 23 height 16
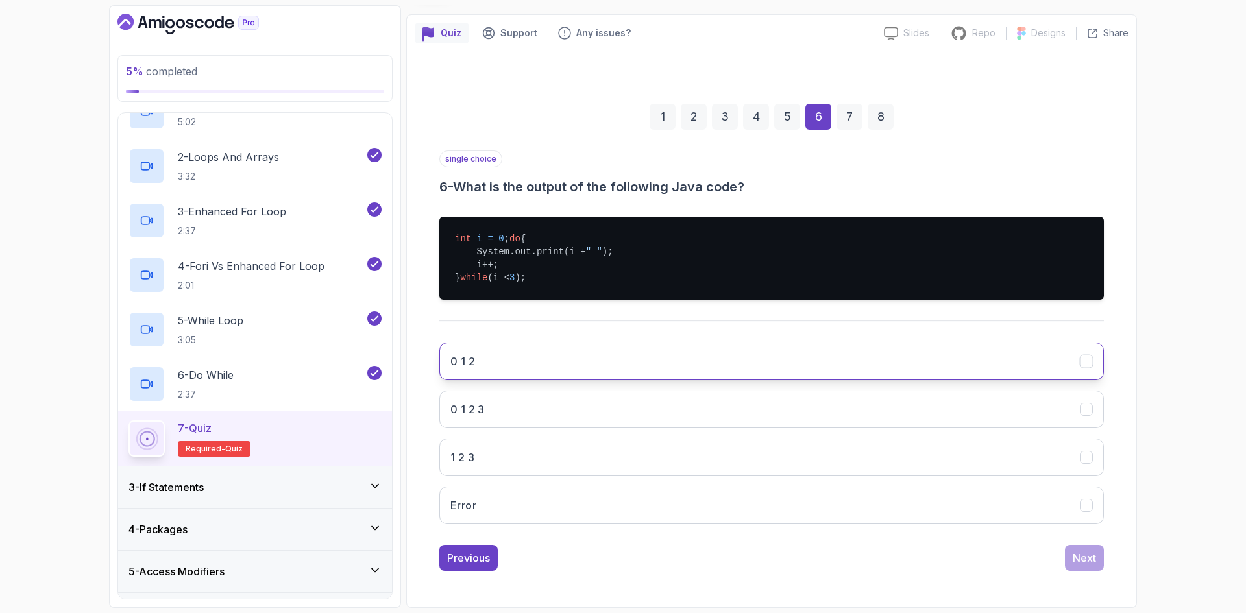
scroll to position [114, 0]
click at [509, 369] on button "0 1 2" at bounding box center [771, 362] width 664 height 38
click at [1084, 563] on div "Next" at bounding box center [1084, 558] width 23 height 16
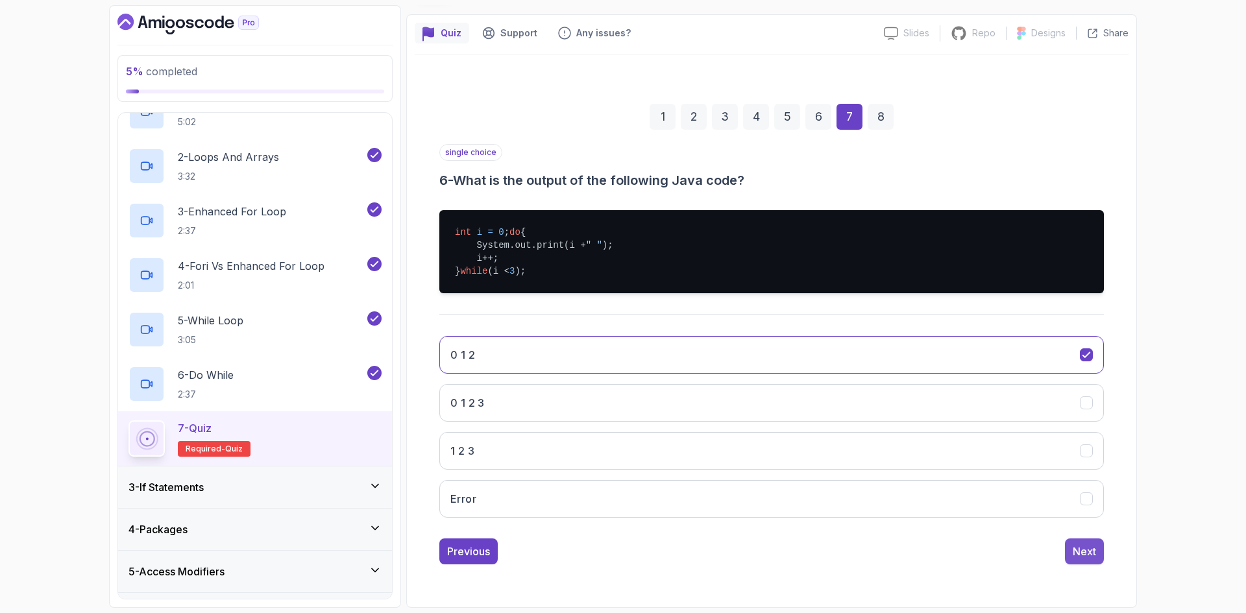
scroll to position [0, 0]
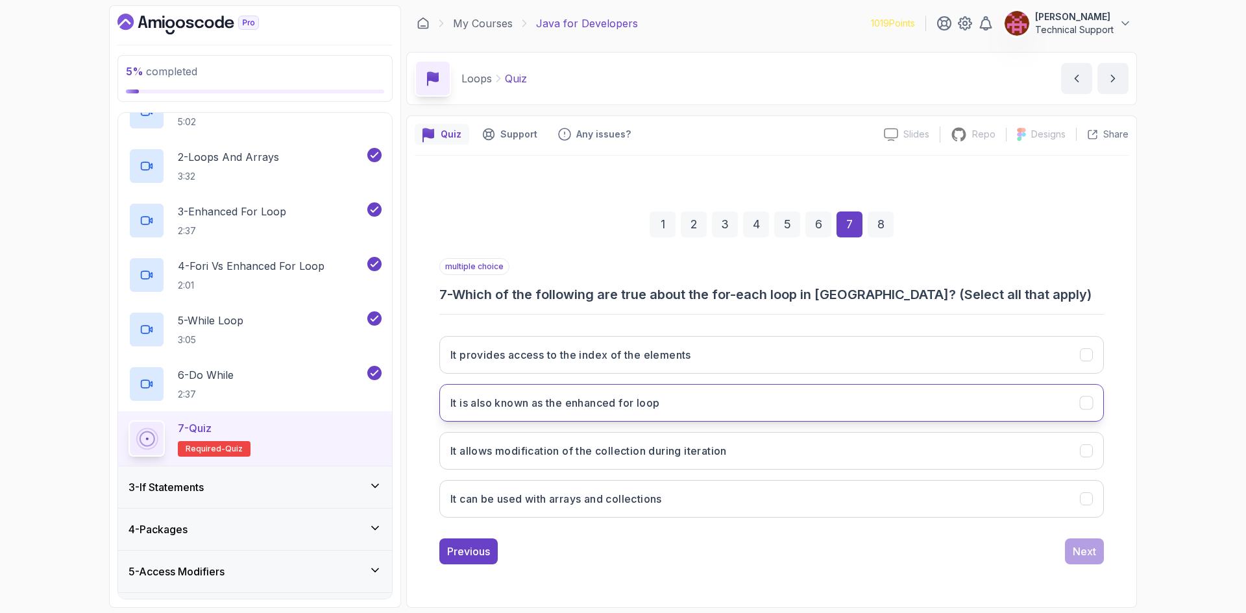
drag, startPoint x: 564, startPoint y: 413, endPoint x: 569, endPoint y: 425, distance: 12.8
click at [564, 414] on button "It is also known as the enhanced for loop" at bounding box center [771, 403] width 664 height 38
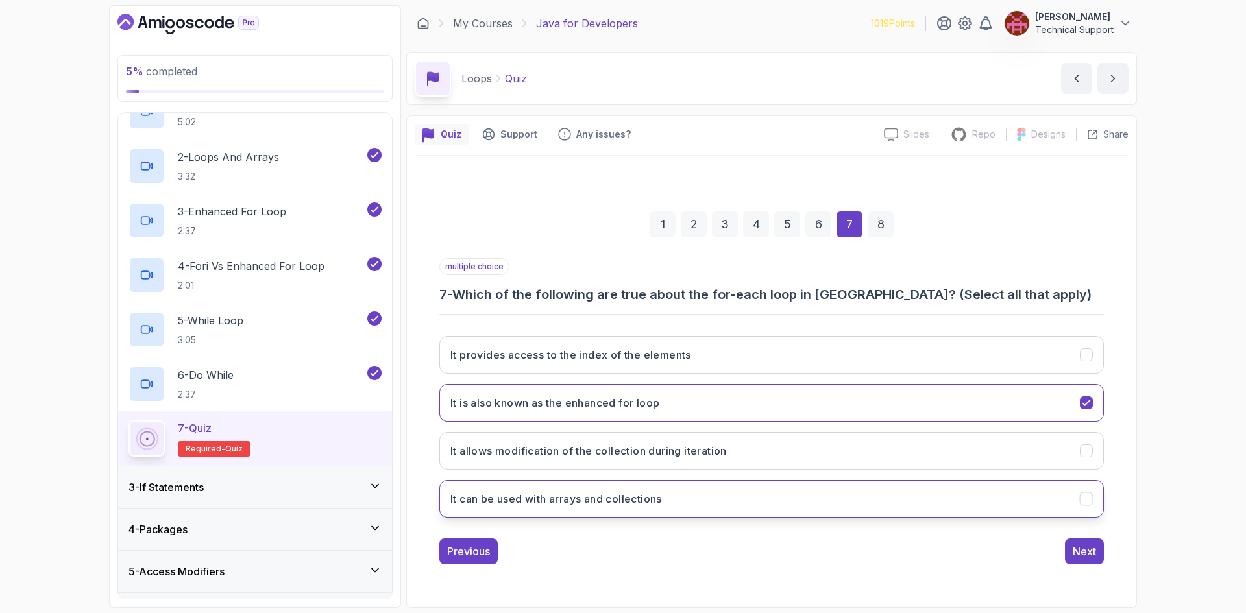
click at [609, 505] on h3 "It can be used with arrays and collections" at bounding box center [556, 499] width 212 height 16
click at [1076, 559] on div "Next" at bounding box center [1084, 552] width 23 height 16
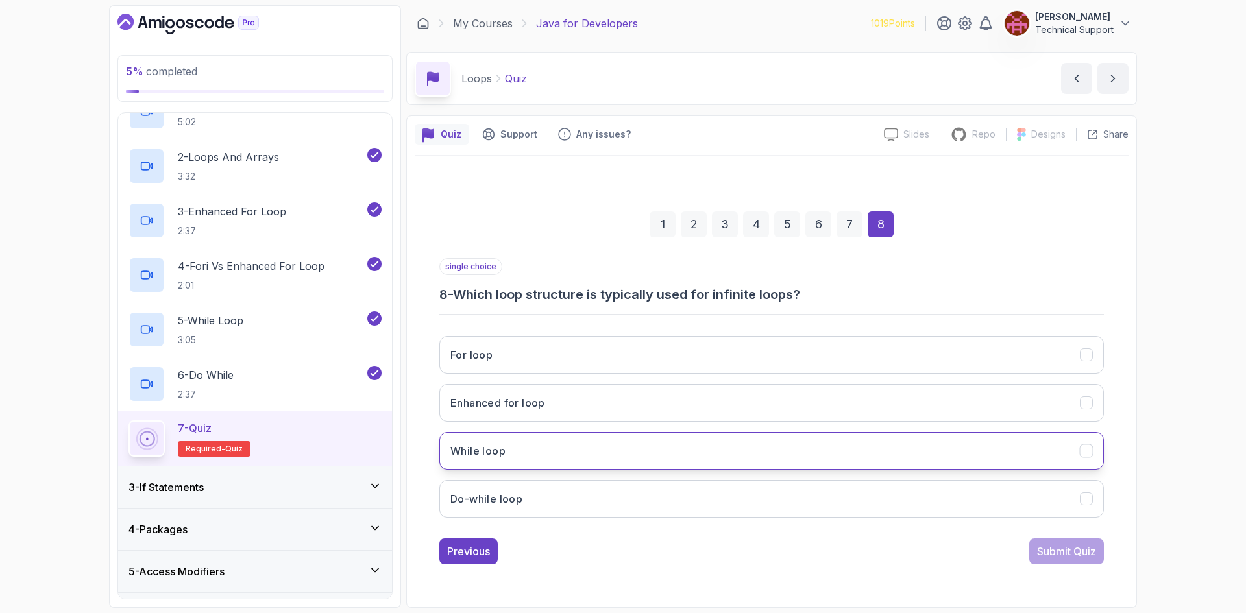
drag, startPoint x: 536, startPoint y: 457, endPoint x: 546, endPoint y: 463, distance: 11.9
click at [539, 458] on button "While loop" at bounding box center [771, 451] width 664 height 38
click at [1043, 561] on button "Submit Quiz" at bounding box center [1066, 552] width 75 height 26
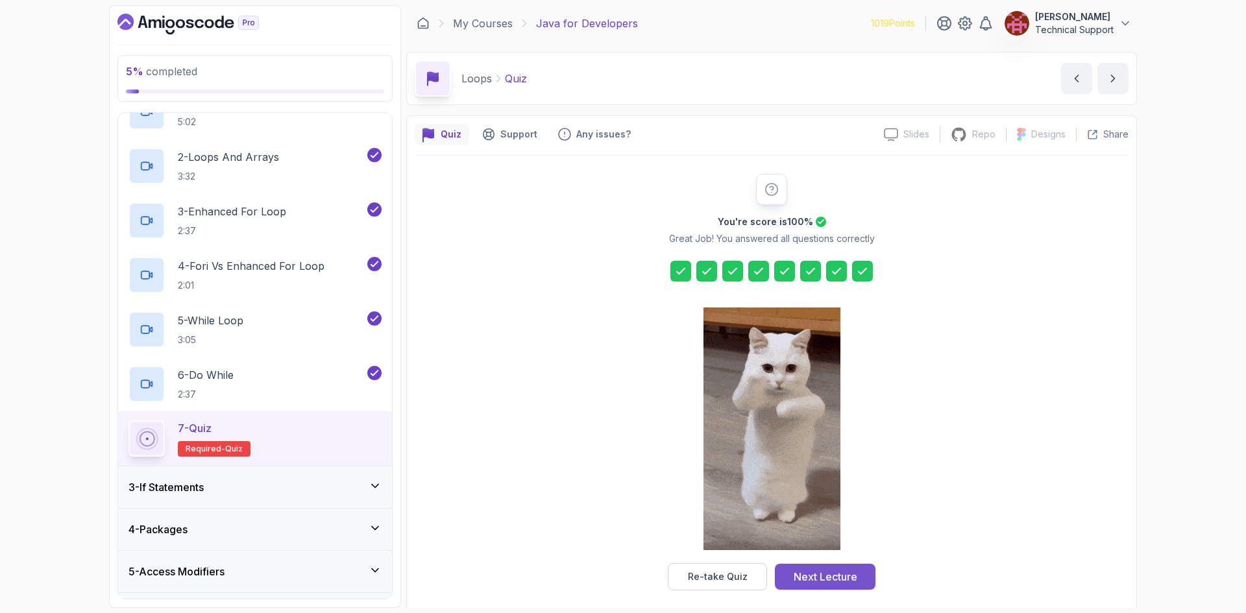
click at [813, 575] on div "Next Lecture" at bounding box center [826, 577] width 64 height 16
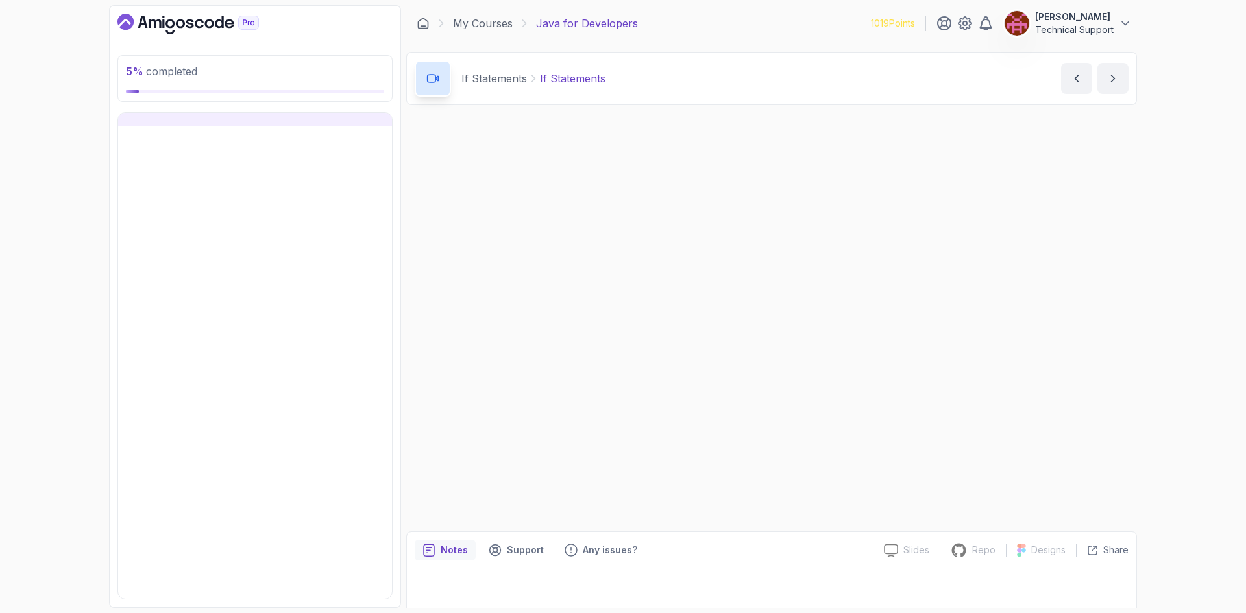
scroll to position [103, 0]
